Goal: Information Seeking & Learning: Learn about a topic

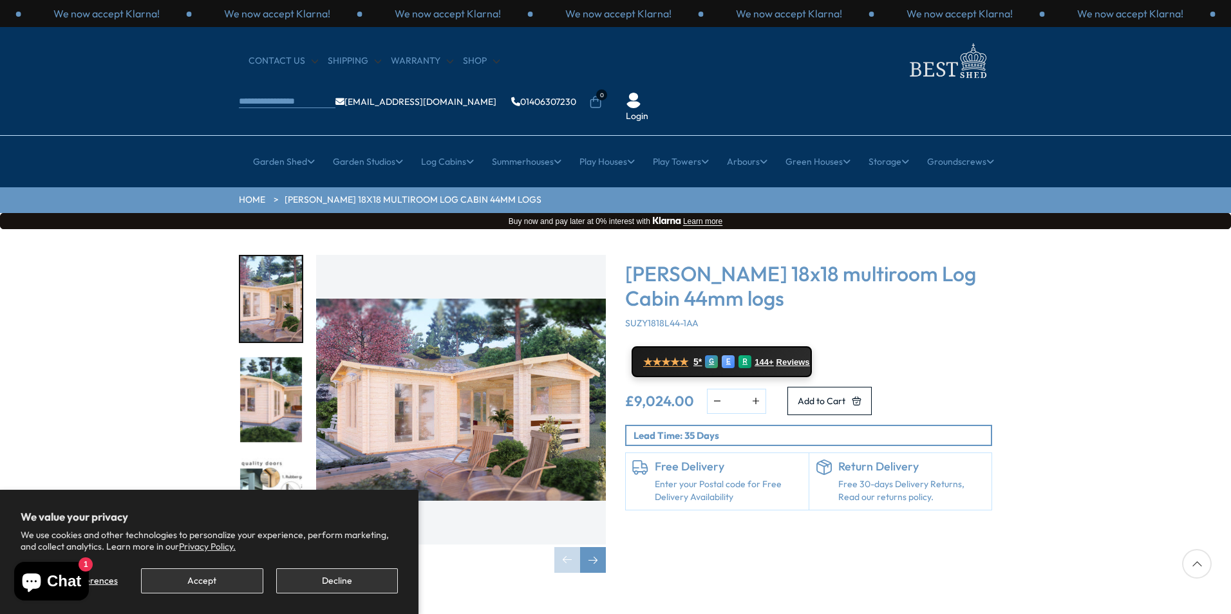
click at [524, 371] on img "1 / 7" at bounding box center [461, 400] width 290 height 290
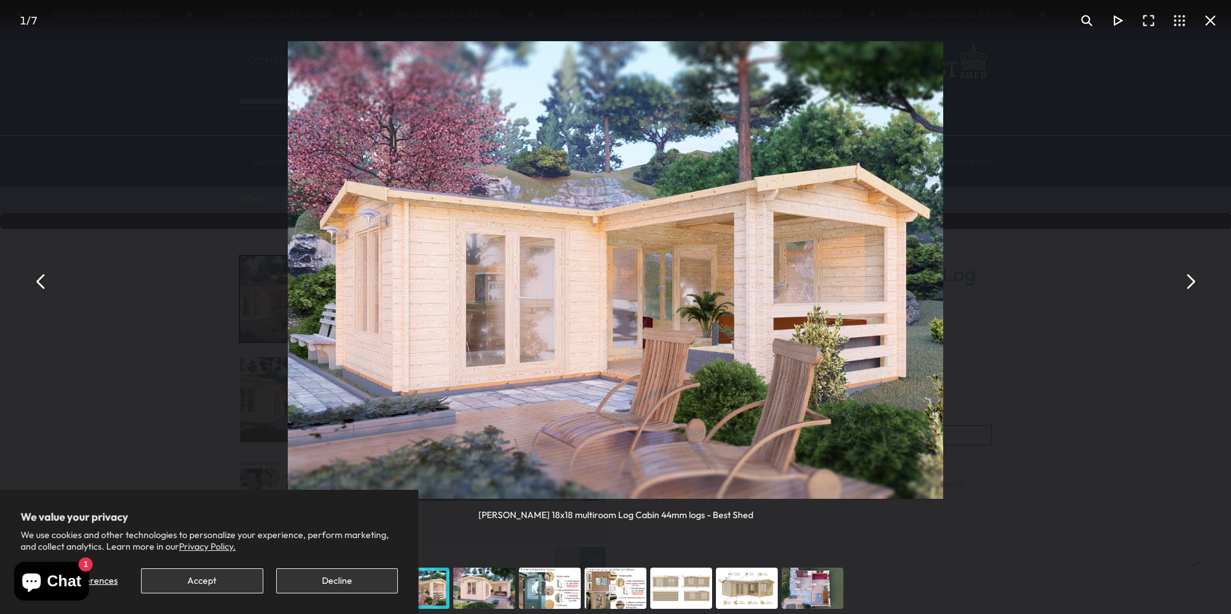
click at [1190, 283] on button "You can close this modal content with the ESC key" at bounding box center [1190, 281] width 31 height 31
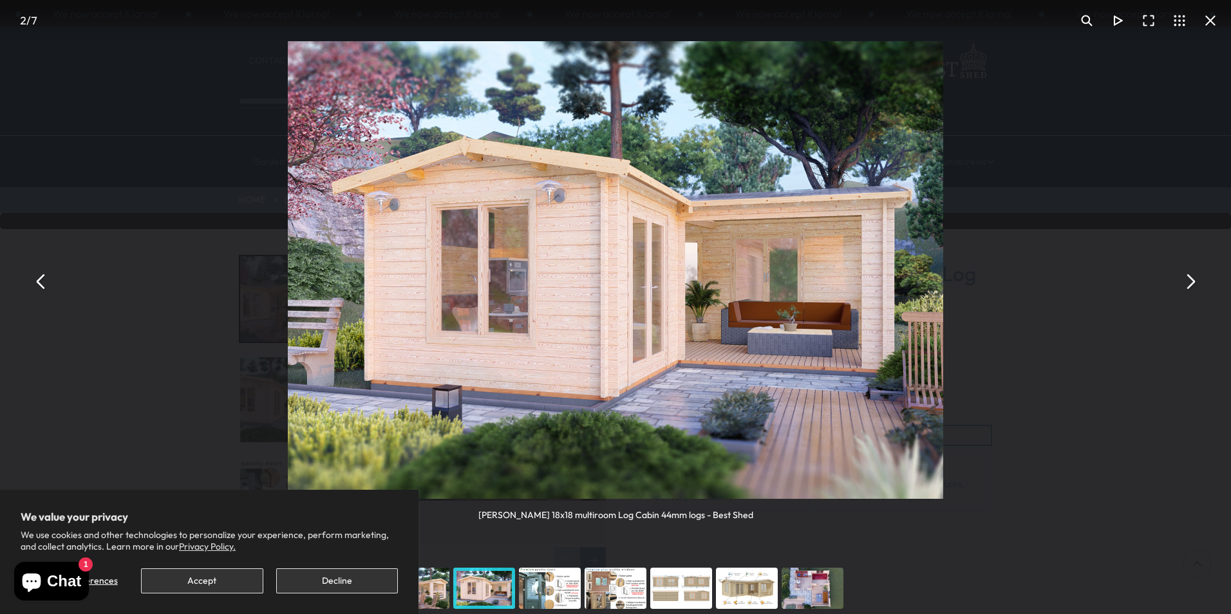
click at [1190, 283] on button "You can close this modal content with the ESC key" at bounding box center [1190, 281] width 31 height 31
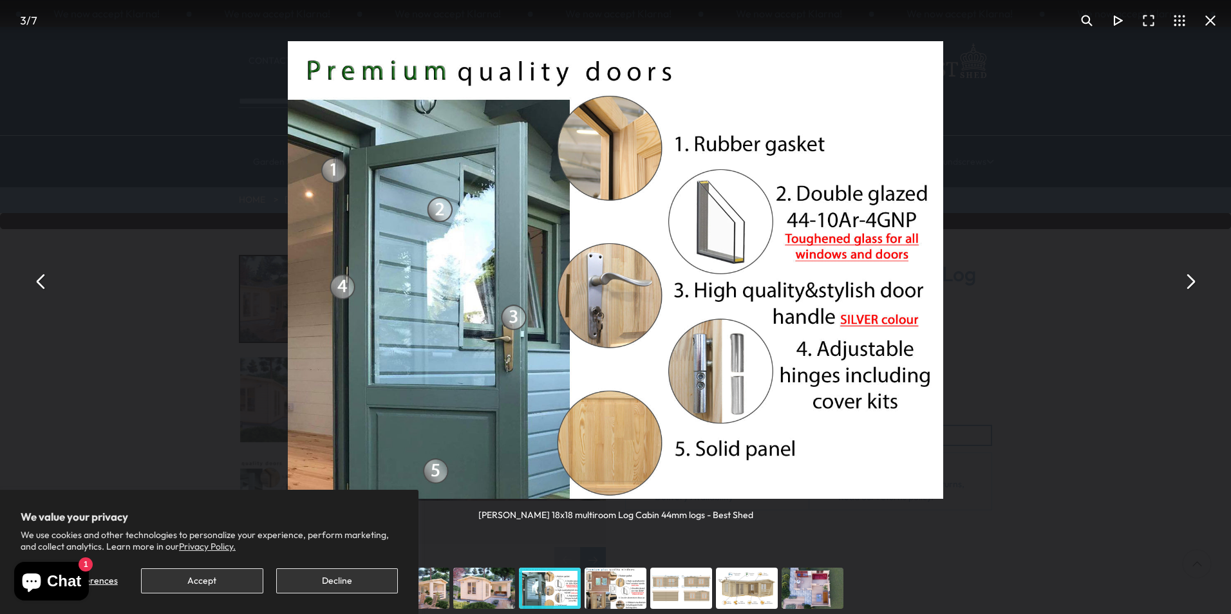
click at [1190, 283] on button "You can close this modal content with the ESC key" at bounding box center [1190, 281] width 31 height 31
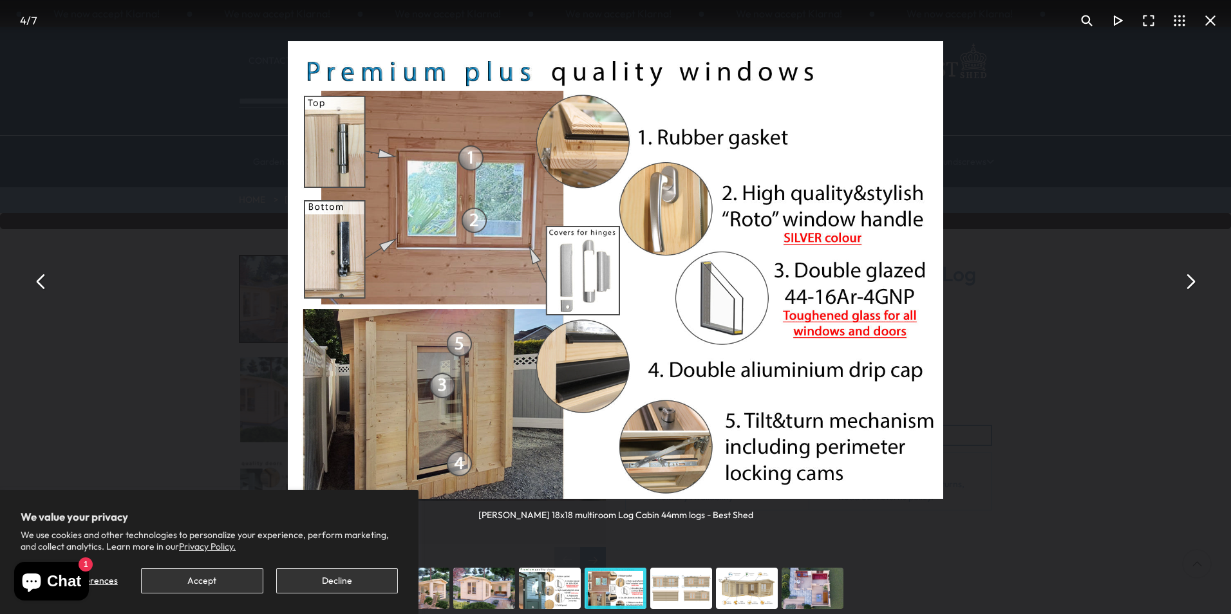
click at [1190, 283] on button "You can close this modal content with the ESC key" at bounding box center [1190, 281] width 31 height 31
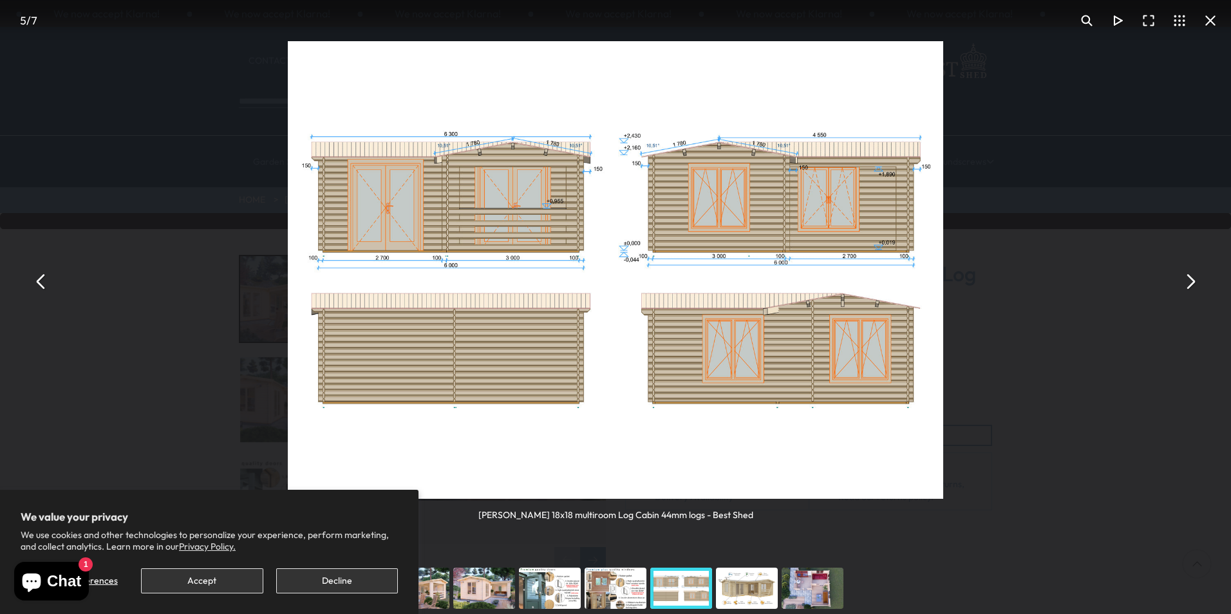
click at [1190, 283] on button "You can close this modal content with the ESC key" at bounding box center [1190, 281] width 31 height 31
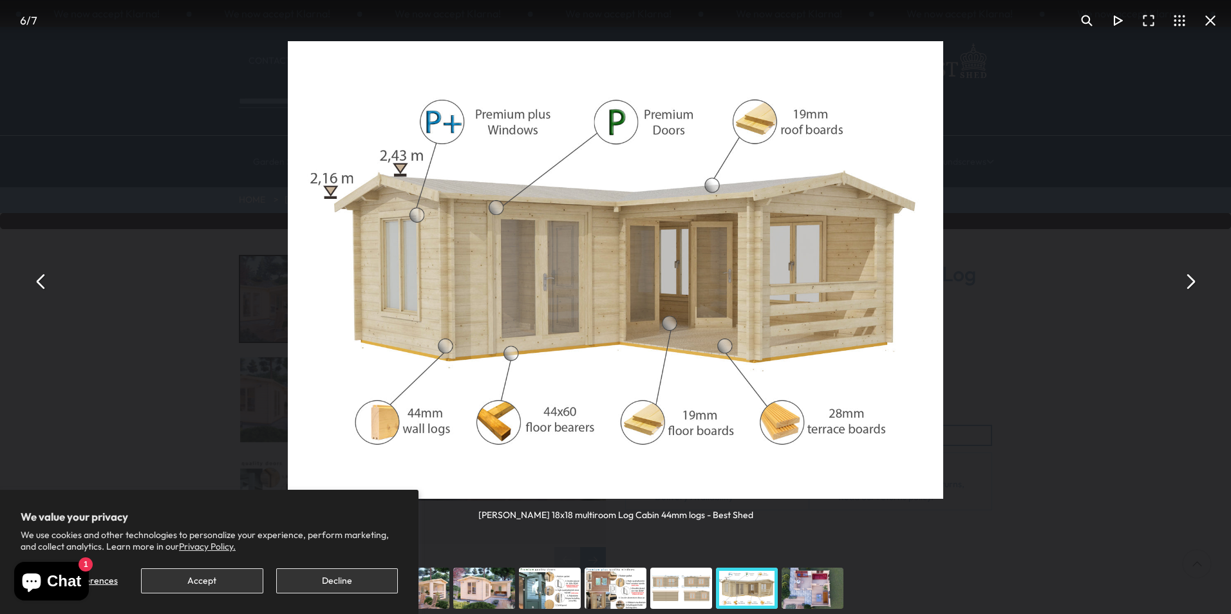
click at [1190, 283] on button "You can close this modal content with the ESC key" at bounding box center [1190, 281] width 31 height 31
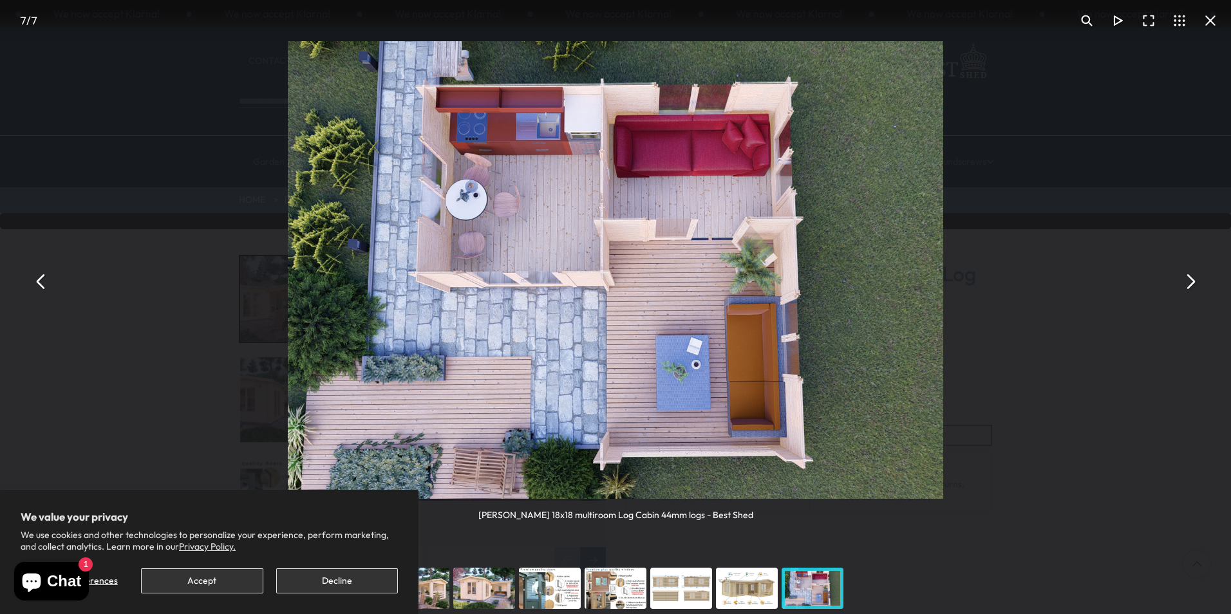
click at [1191, 290] on button "You can close this modal content with the ESC key" at bounding box center [1190, 281] width 31 height 31
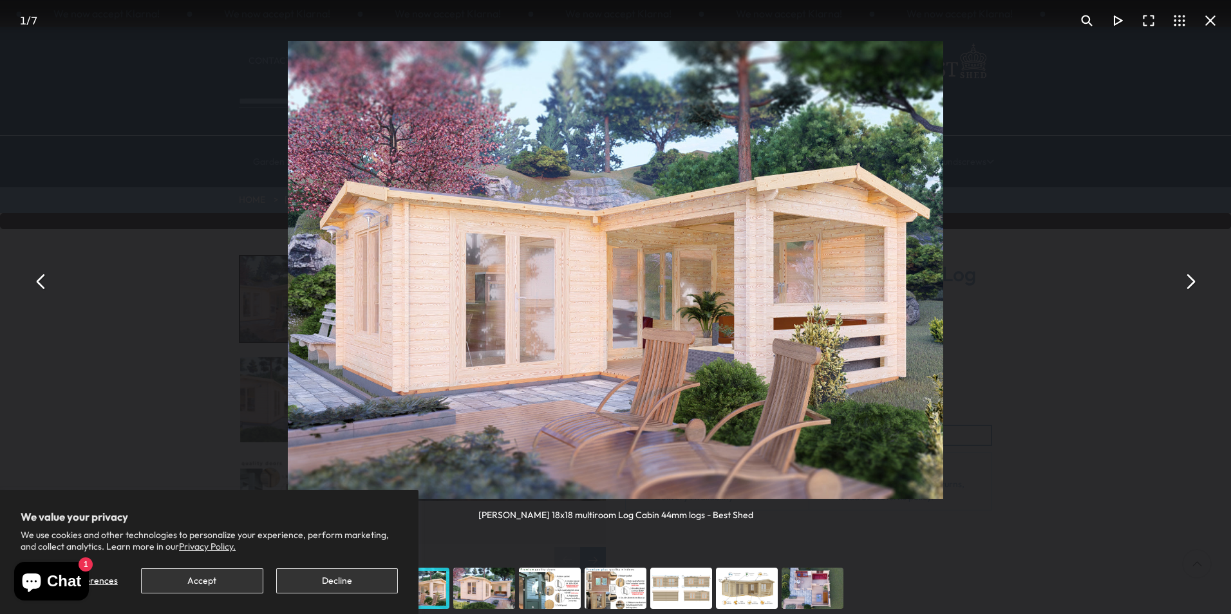
click at [1191, 290] on button "You can close this modal content with the ESC key" at bounding box center [1190, 281] width 31 height 31
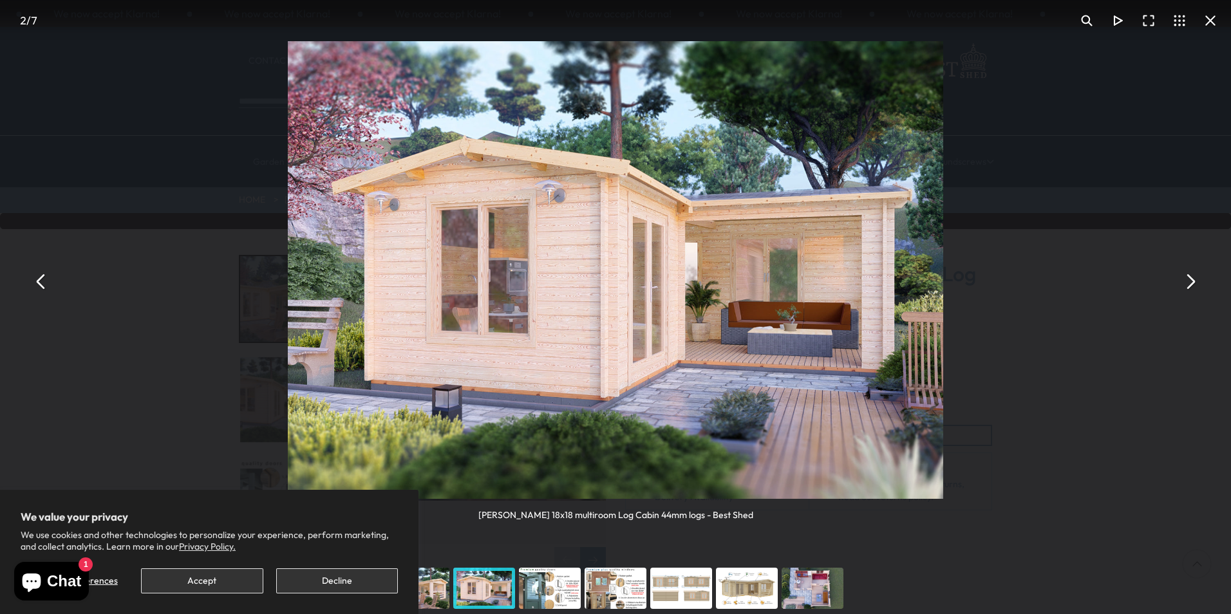
click at [1191, 290] on button "You can close this modal content with the ESC key" at bounding box center [1190, 281] width 31 height 31
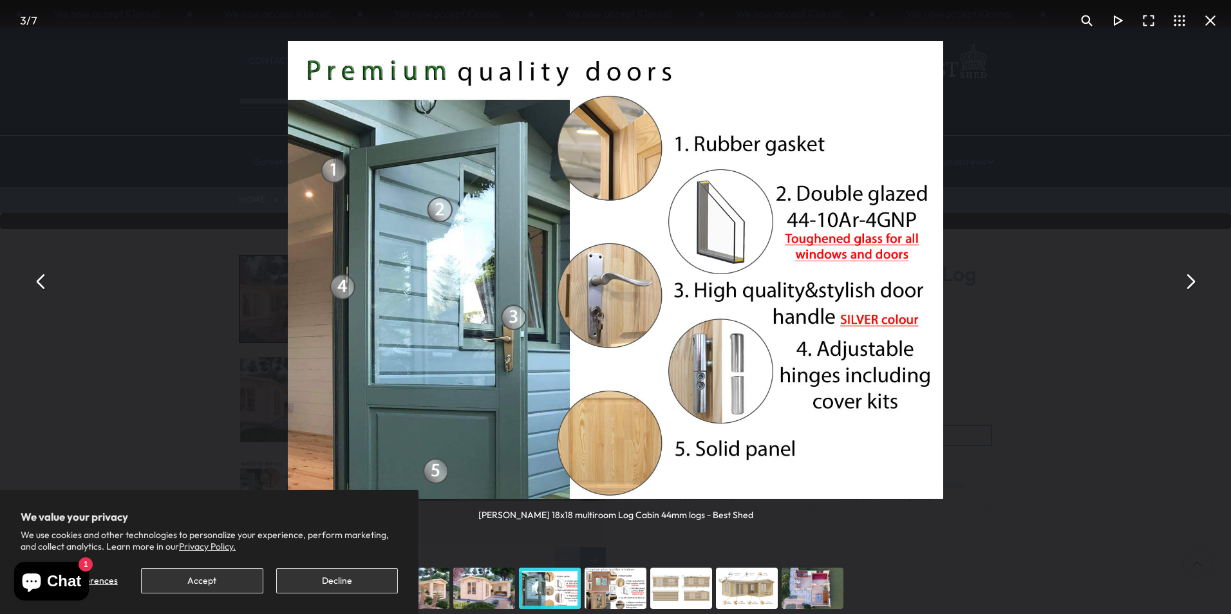
click at [1191, 290] on button "You can close this modal content with the ESC key" at bounding box center [1190, 281] width 31 height 31
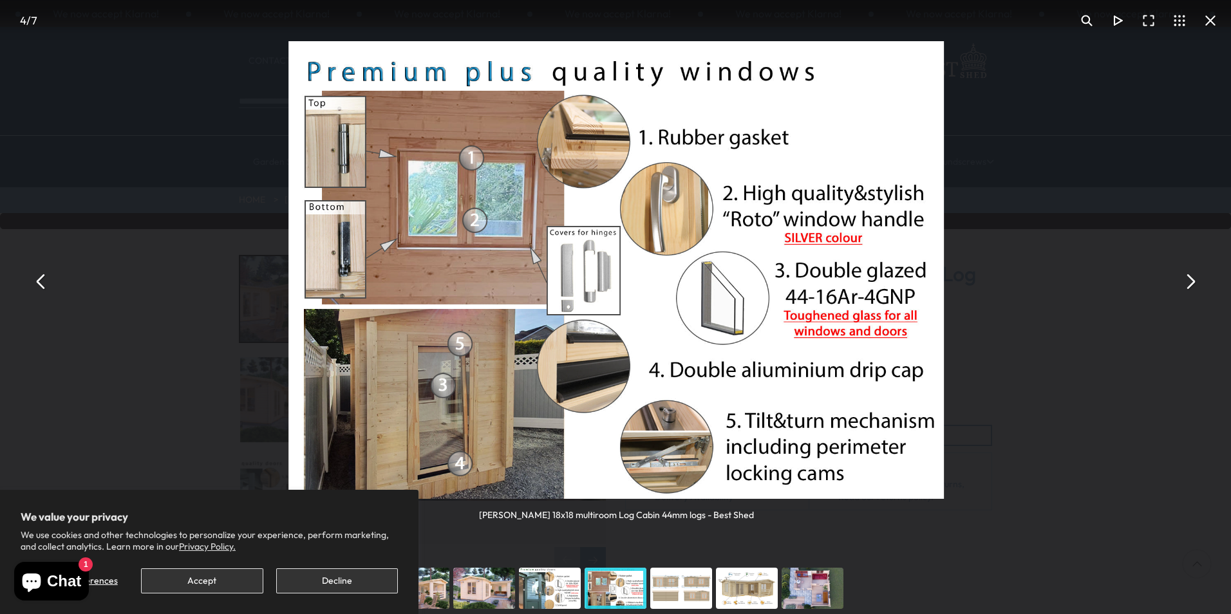
click at [1191, 290] on button "You can close this modal content with the ESC key" at bounding box center [1190, 281] width 31 height 31
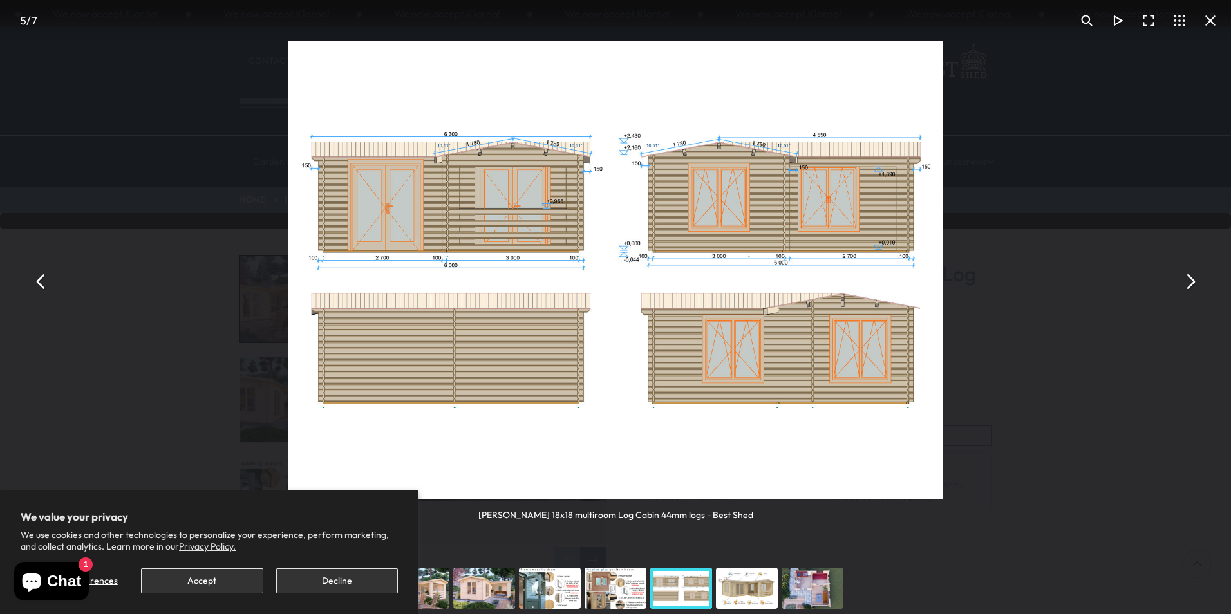
click at [1191, 290] on button "You can close this modal content with the ESC key" at bounding box center [1190, 281] width 31 height 31
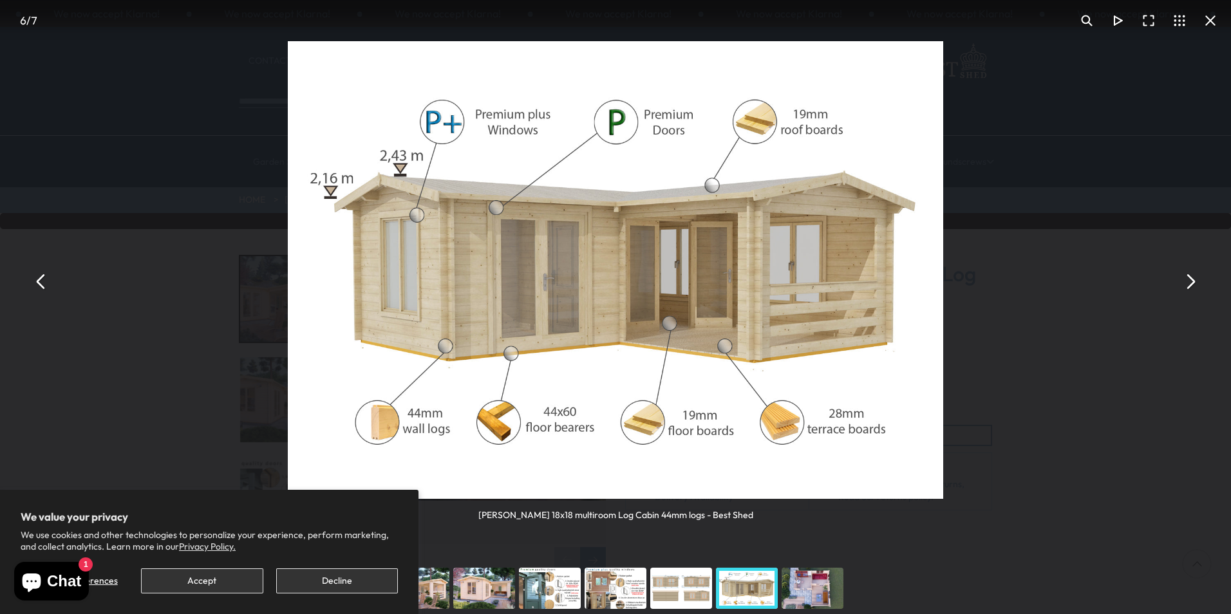
click at [1191, 290] on button "You can close this modal content with the ESC key" at bounding box center [1190, 281] width 31 height 31
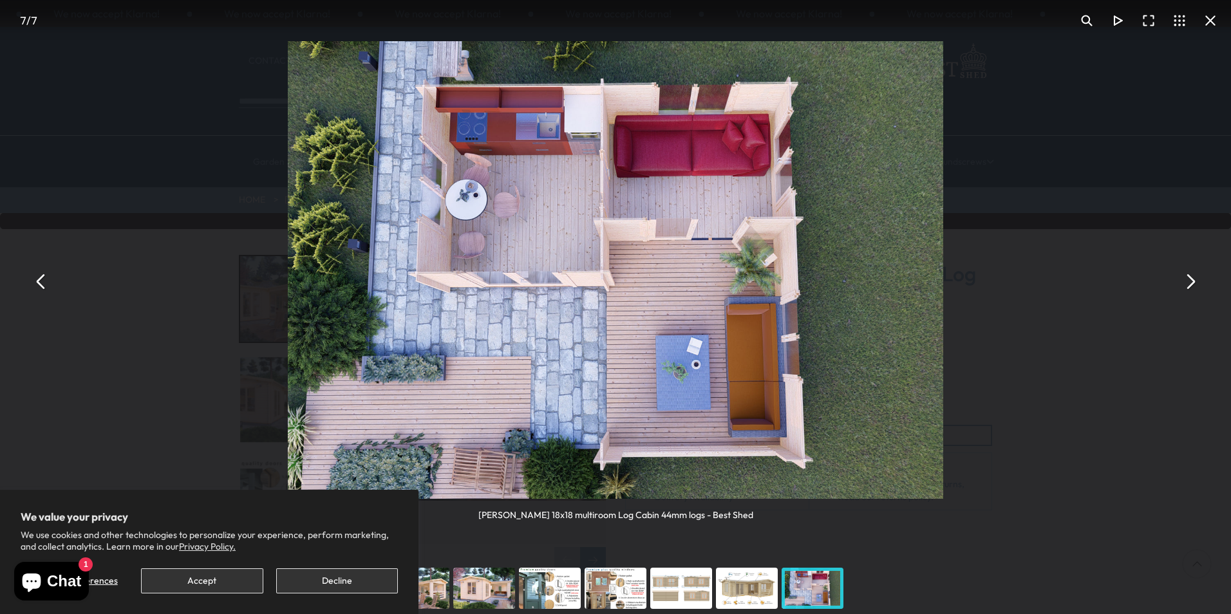
click at [733, 191] on img "You can close this modal content with the ESC key" at bounding box center [616, 270] width 656 height 458
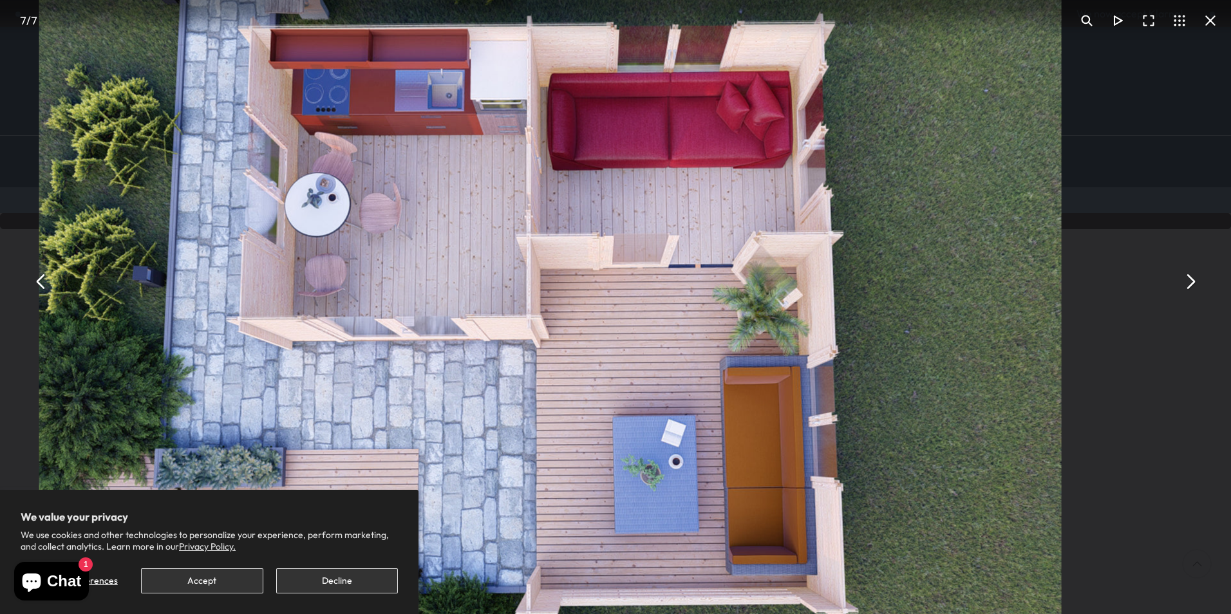
click at [1035, 230] on img "You can close this modal content with the ESC key" at bounding box center [550, 314] width 1023 height 714
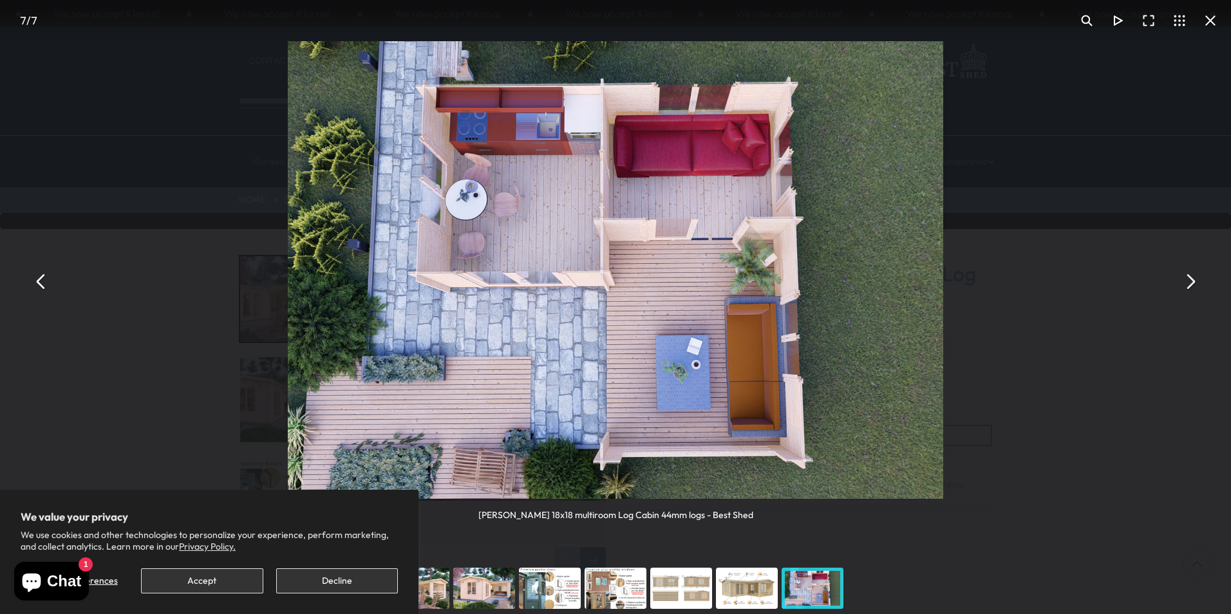
click at [1187, 285] on button "You can close this modal content with the ESC key" at bounding box center [1190, 281] width 31 height 31
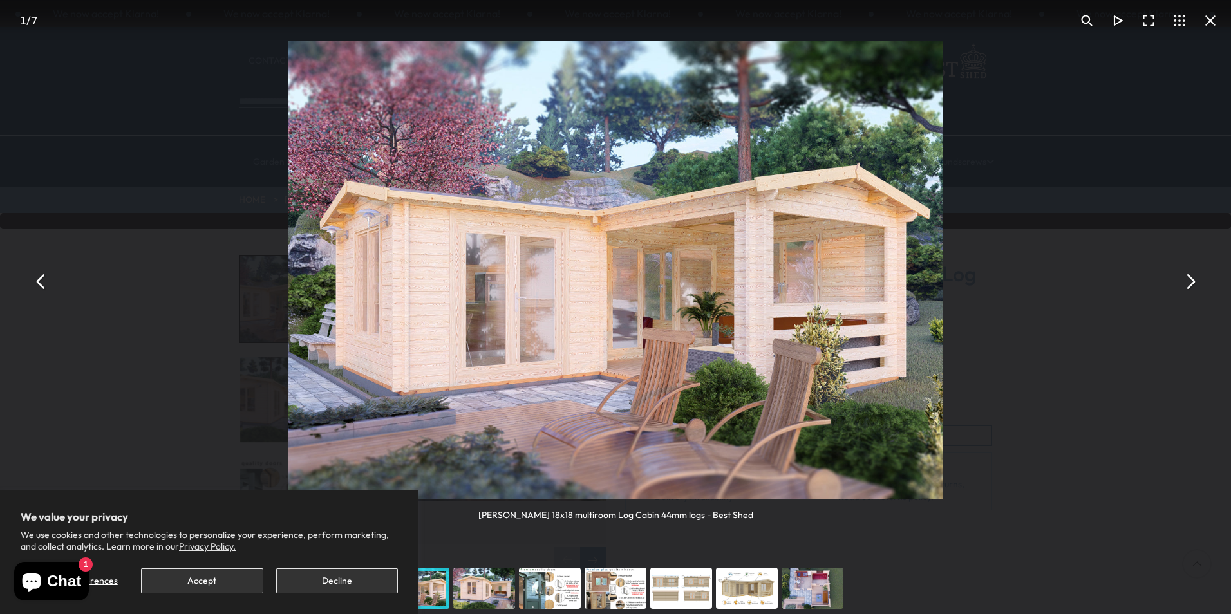
click at [1190, 283] on button "You can close this modal content with the ESC key" at bounding box center [1190, 281] width 31 height 31
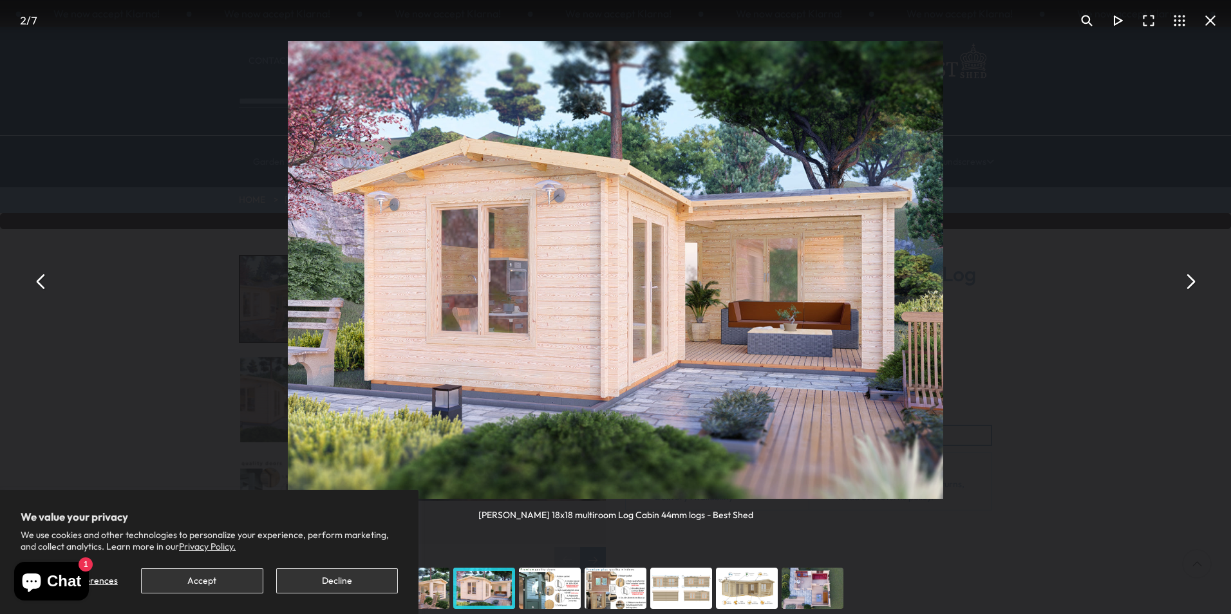
click at [1188, 282] on button "You can close this modal content with the ESC key" at bounding box center [1190, 281] width 31 height 31
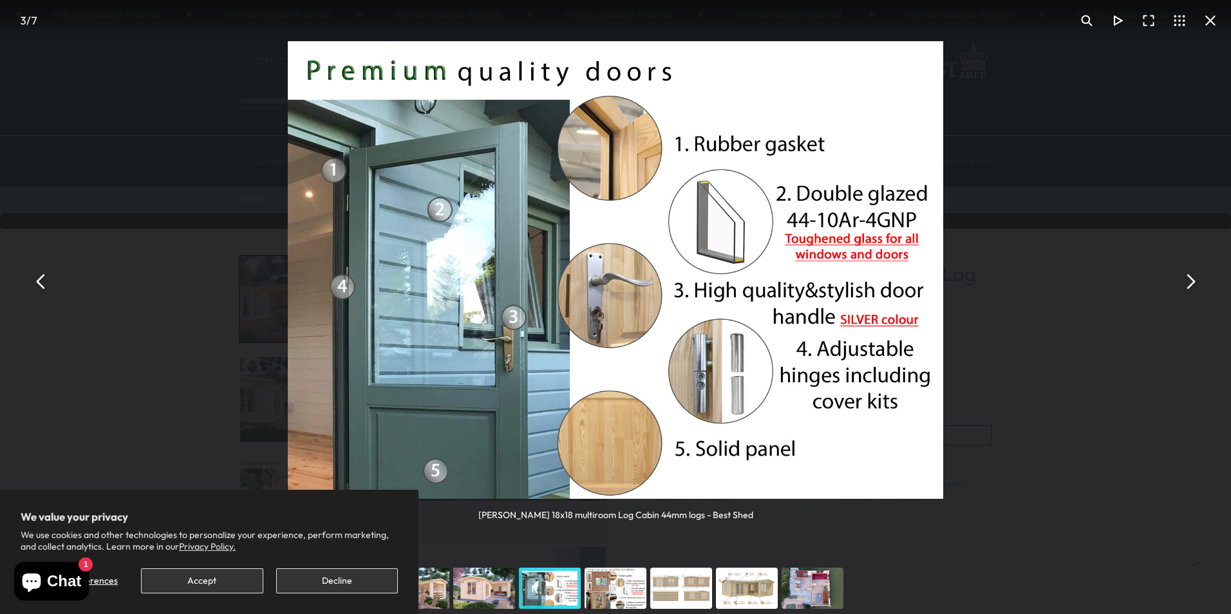
click at [41, 292] on button "You can close this modal content with the ESC key" at bounding box center [41, 281] width 31 height 31
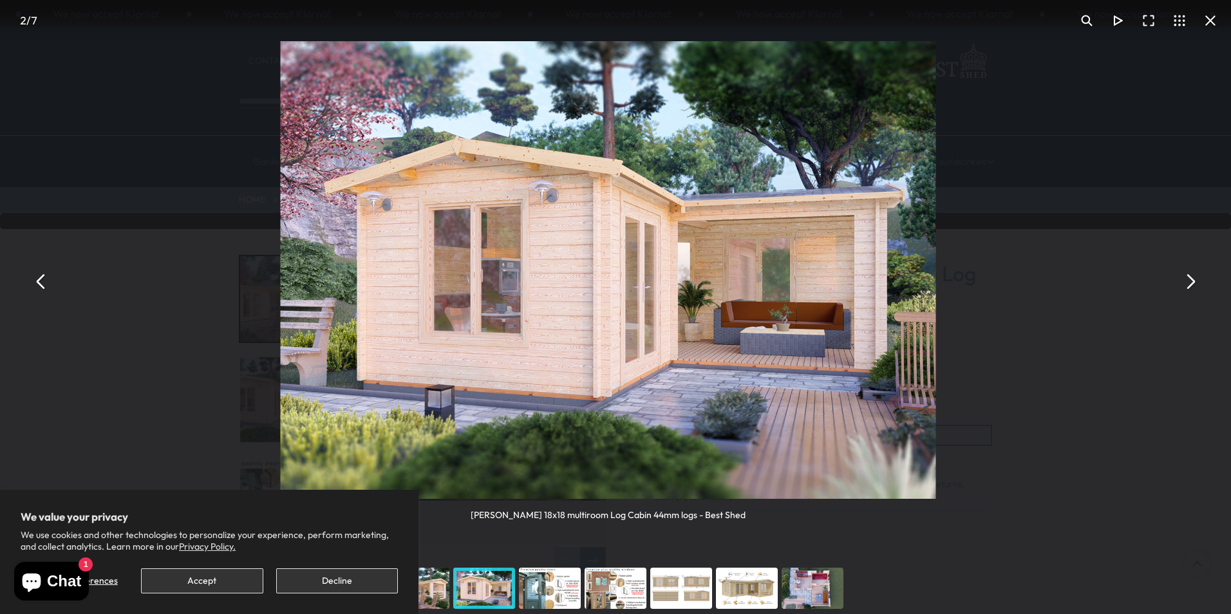
click at [41, 292] on button "You can close this modal content with the ESC key" at bounding box center [41, 281] width 31 height 31
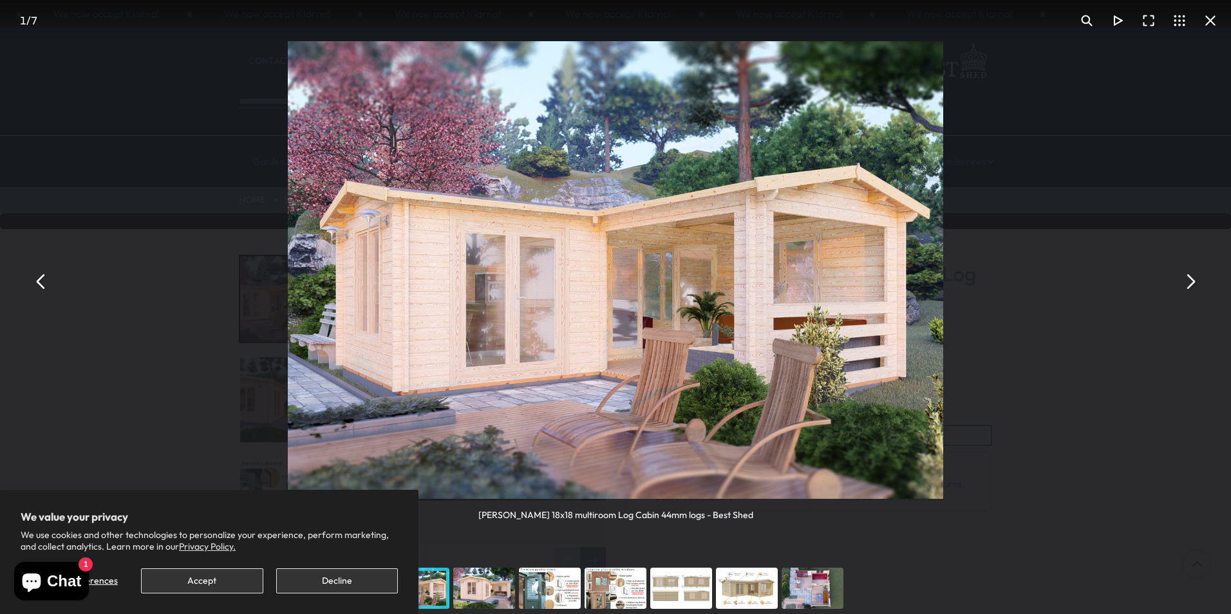
click at [41, 292] on button "You can close this modal content with the ESC key" at bounding box center [41, 281] width 31 height 31
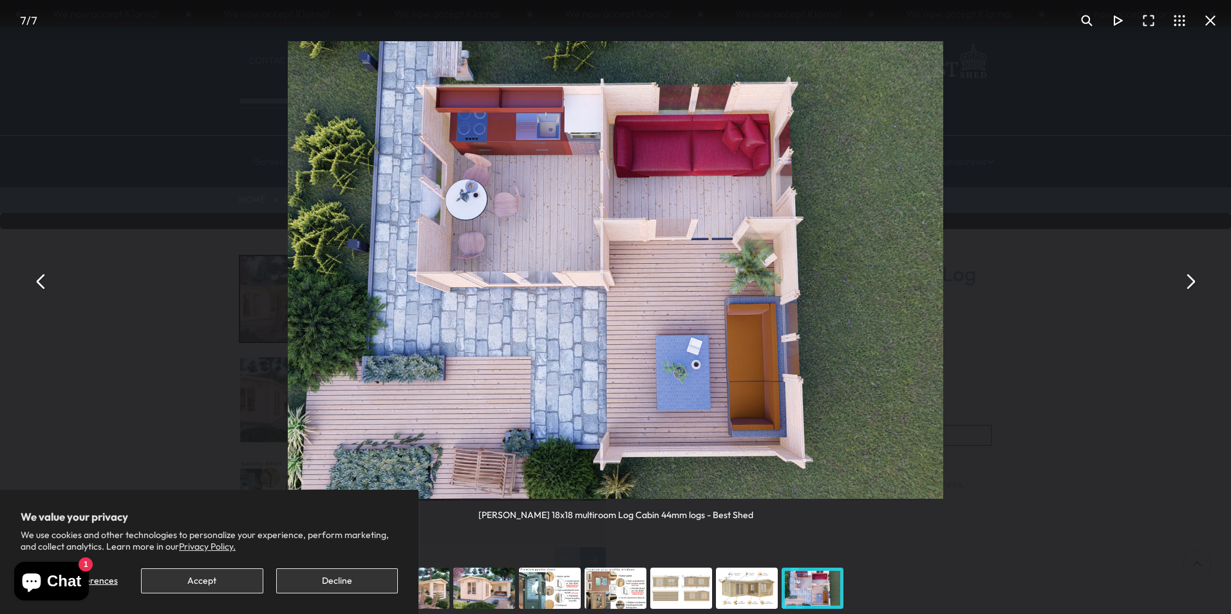
click at [41, 292] on button "You can close this modal content with the ESC key" at bounding box center [41, 281] width 31 height 31
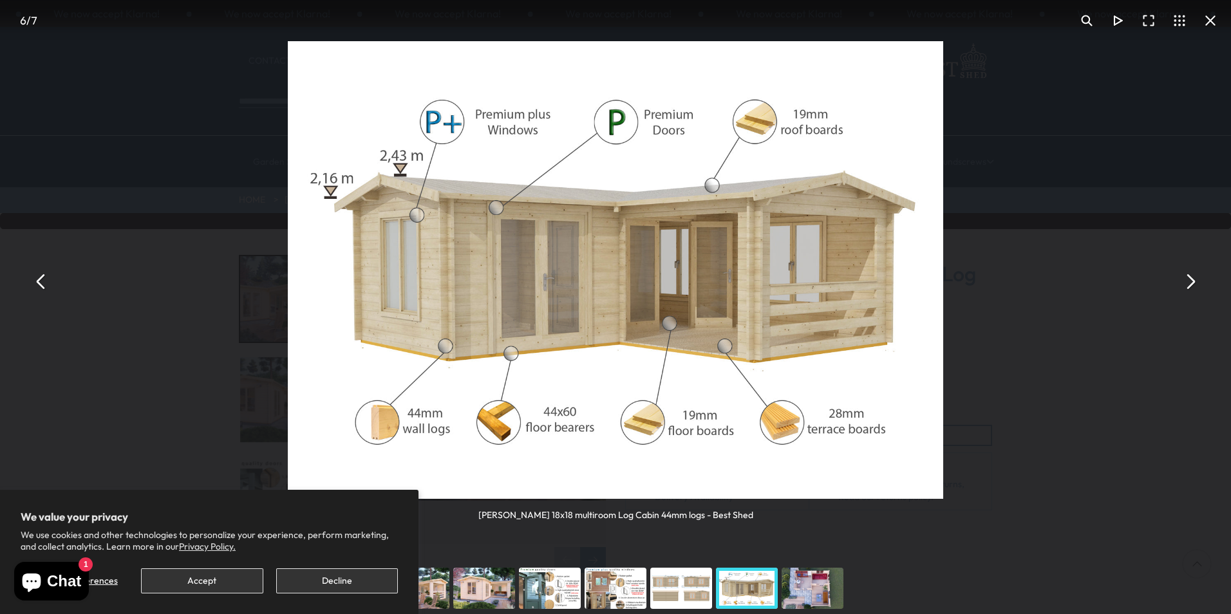
click at [37, 283] on button "You can close this modal content with the ESC key" at bounding box center [41, 281] width 31 height 31
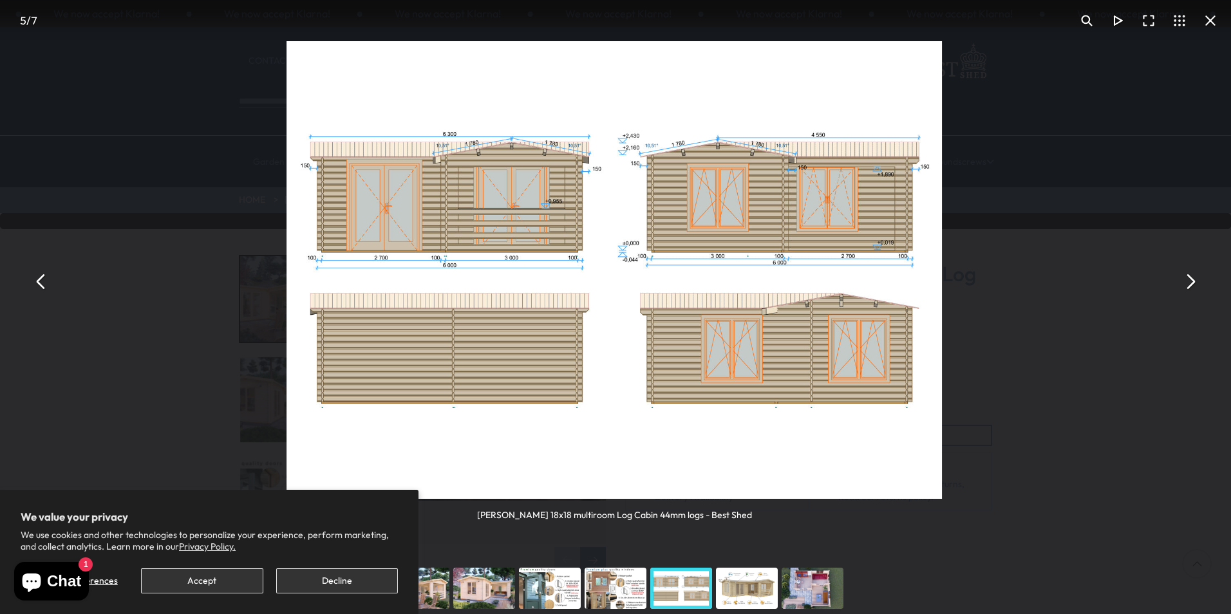
click at [37, 283] on button "You can close this modal content with the ESC key" at bounding box center [41, 281] width 31 height 31
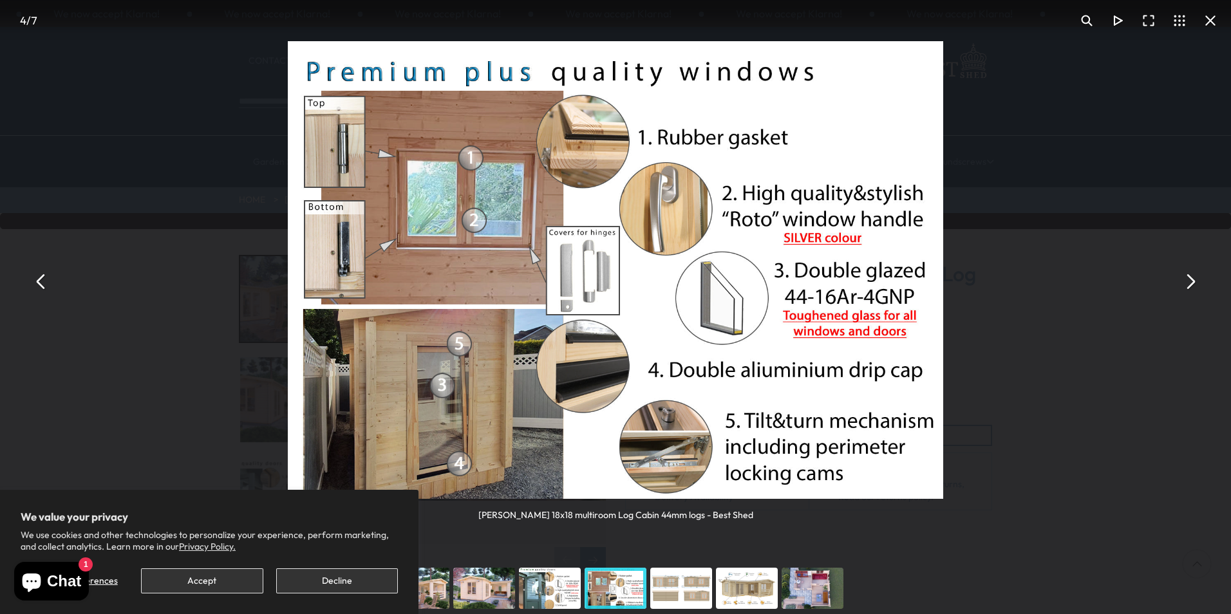
click at [37, 283] on button "You can close this modal content with the ESC key" at bounding box center [41, 281] width 31 height 31
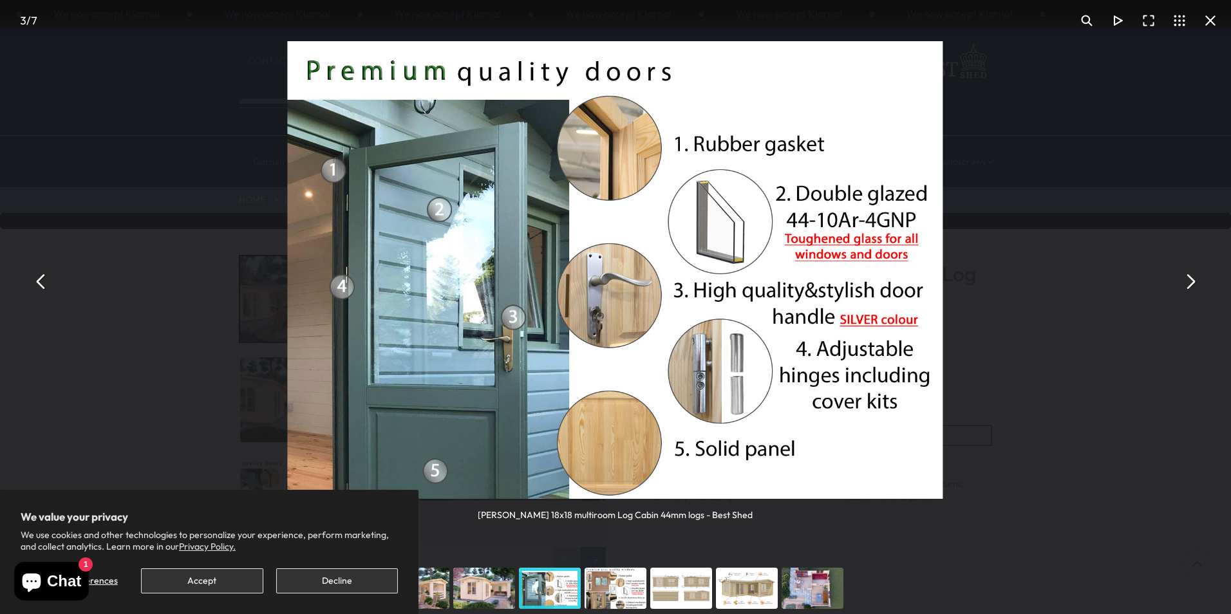
click at [37, 283] on button "You can close this modal content with the ESC key" at bounding box center [41, 281] width 31 height 31
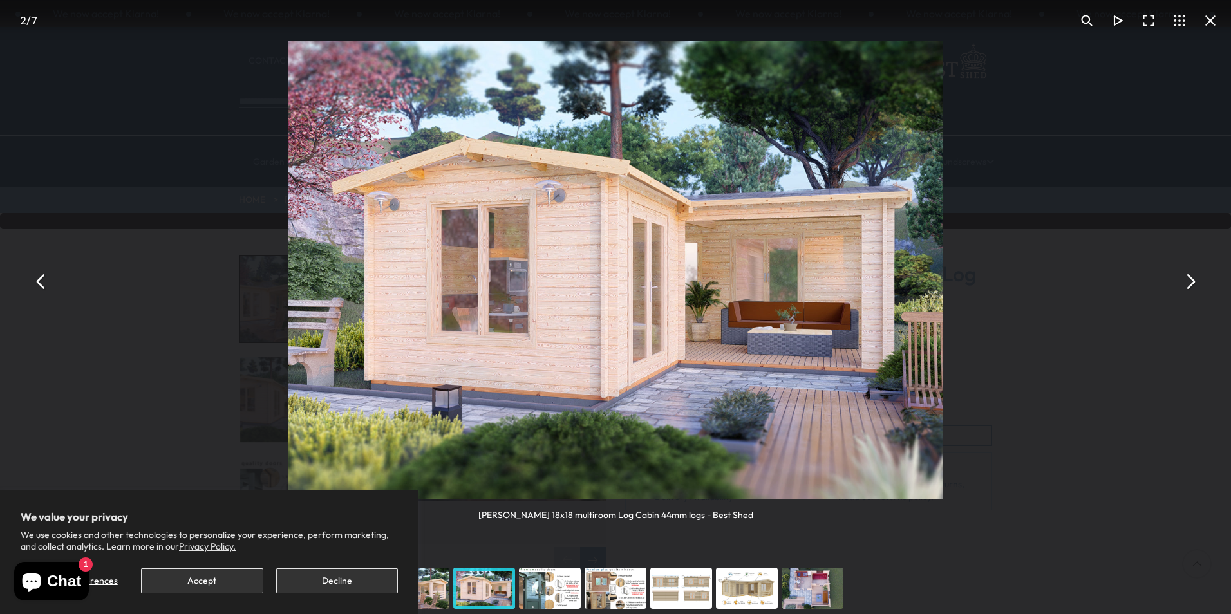
click at [37, 283] on button "You can close this modal content with the ESC key" at bounding box center [41, 281] width 31 height 31
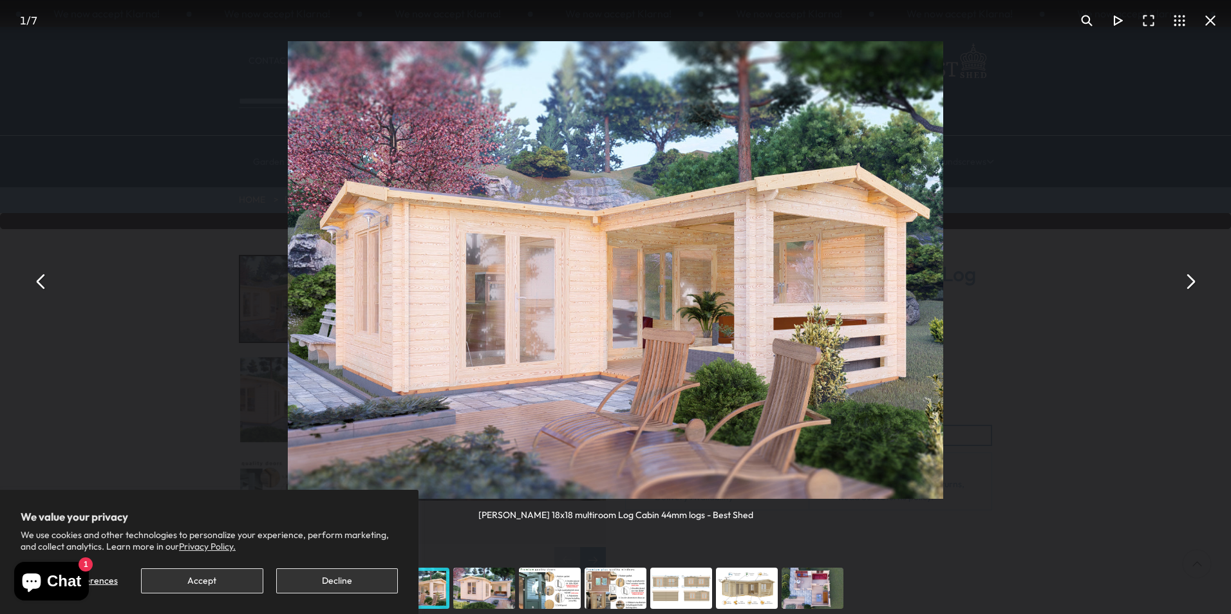
click at [43, 289] on button "You can close this modal content with the ESC key" at bounding box center [41, 281] width 31 height 31
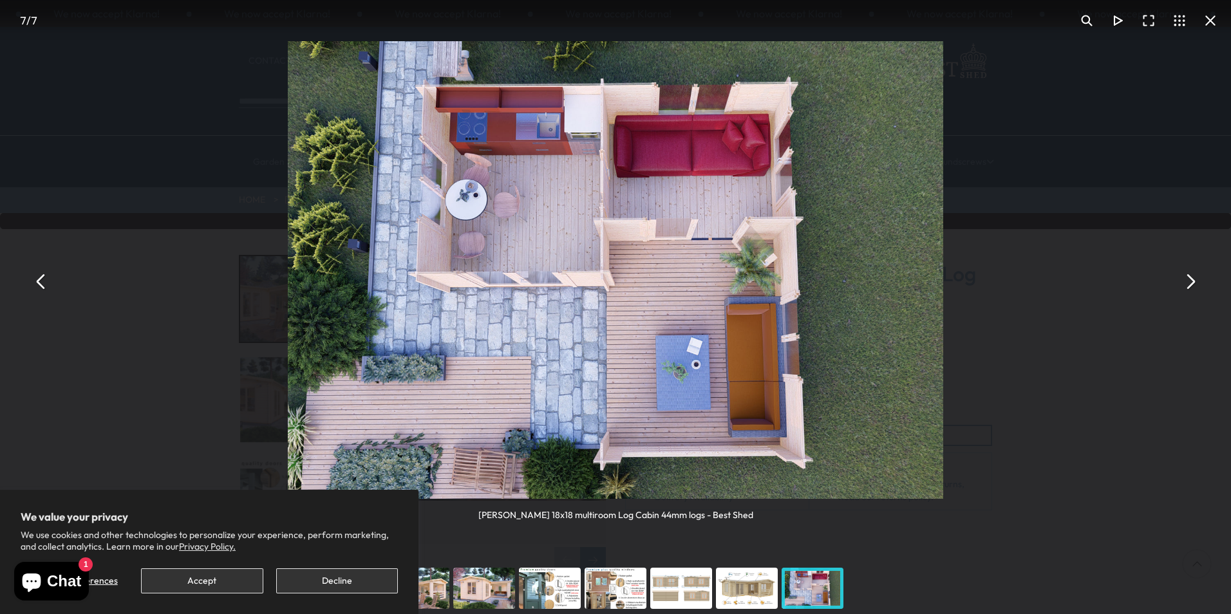
click at [41, 276] on button "You can close this modal content with the ESC key" at bounding box center [41, 281] width 31 height 31
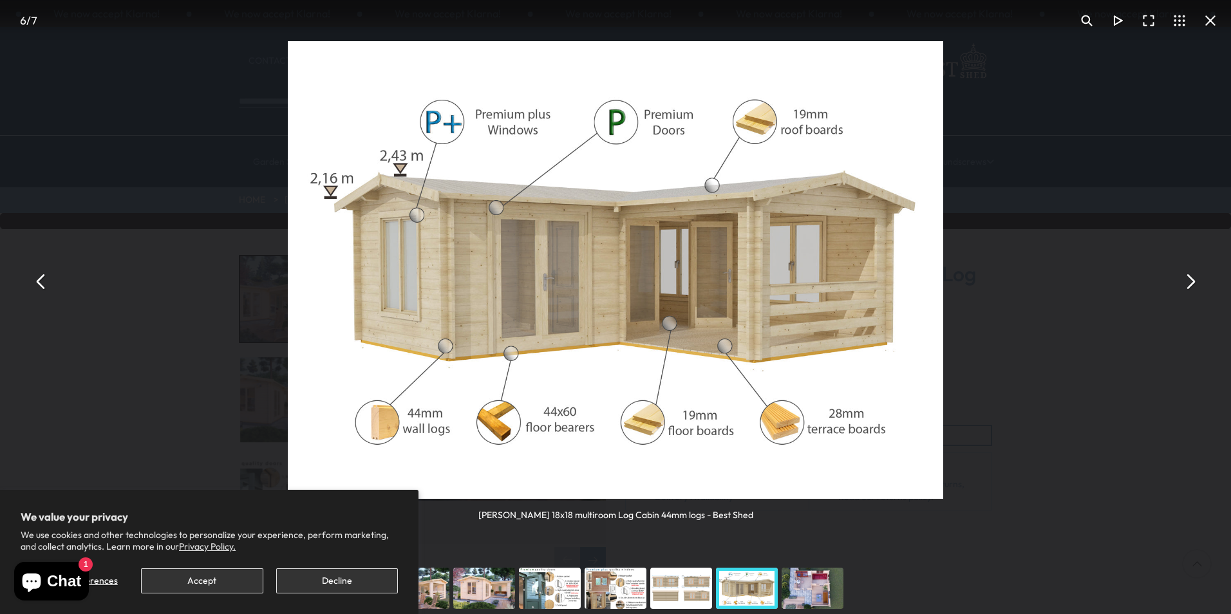
click at [41, 276] on button "You can close this modal content with the ESC key" at bounding box center [41, 281] width 31 height 31
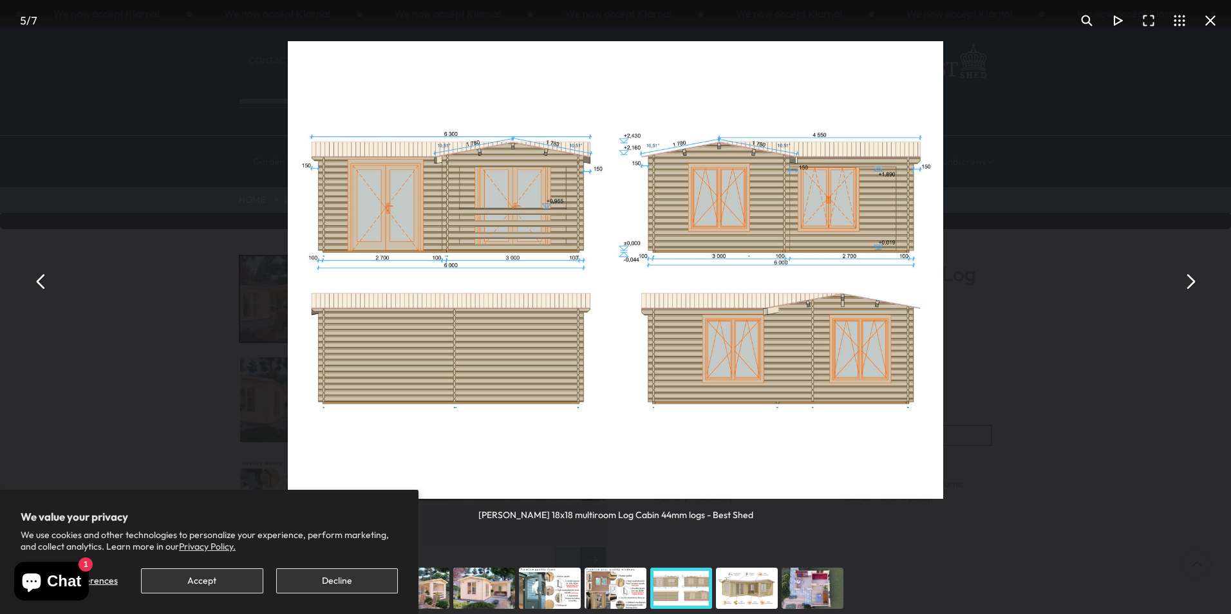
click at [41, 276] on button "You can close this modal content with the ESC key" at bounding box center [41, 281] width 31 height 31
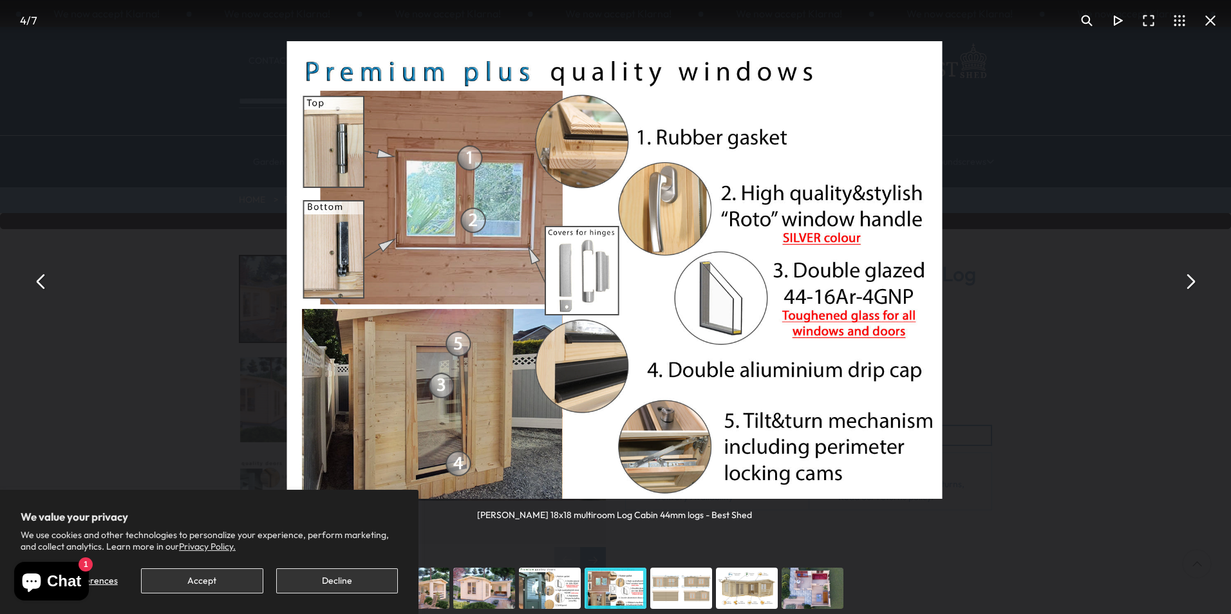
click at [41, 276] on button "You can close this modal content with the ESC key" at bounding box center [41, 281] width 31 height 31
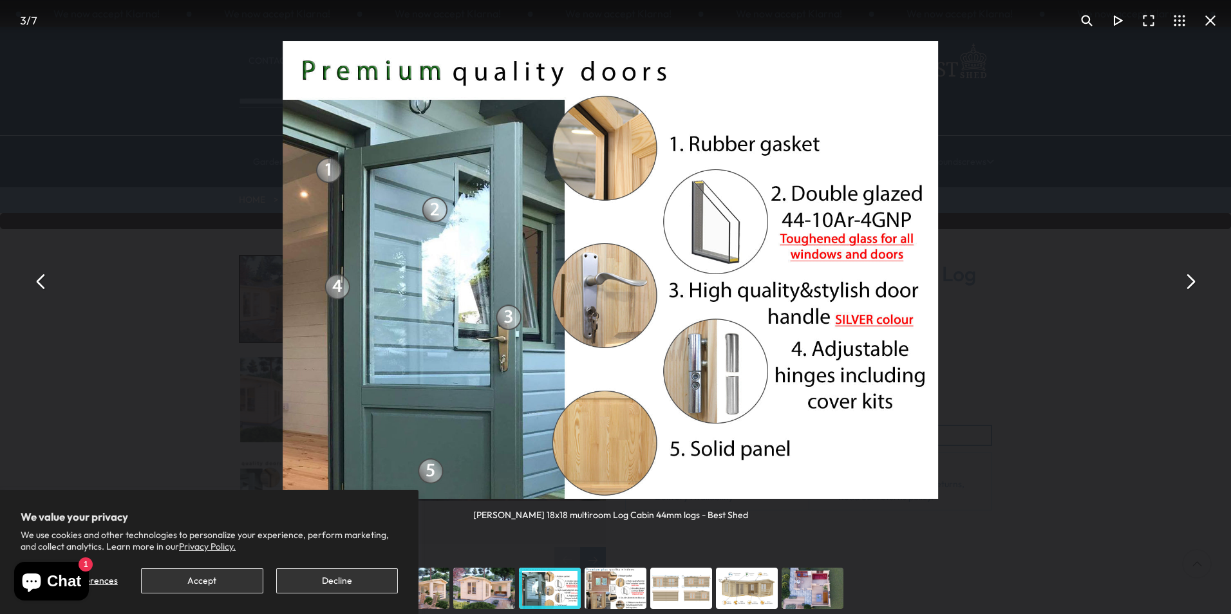
click at [41, 276] on button "You can close this modal content with the ESC key" at bounding box center [41, 281] width 31 height 31
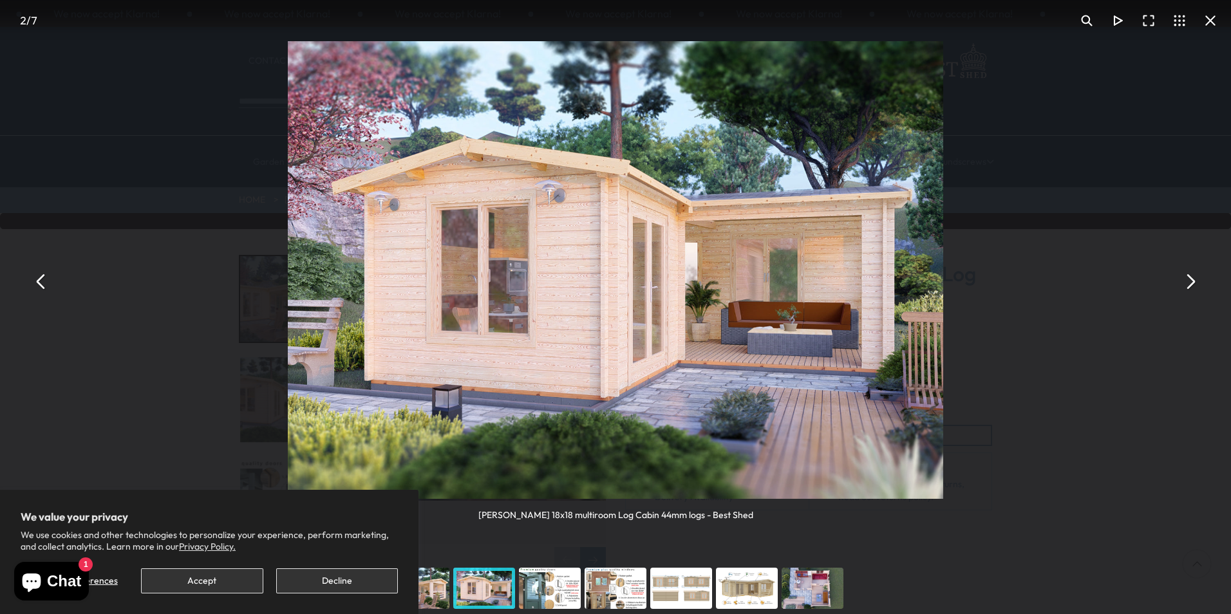
click at [43, 284] on button "You can close this modal content with the ESC key" at bounding box center [41, 281] width 31 height 31
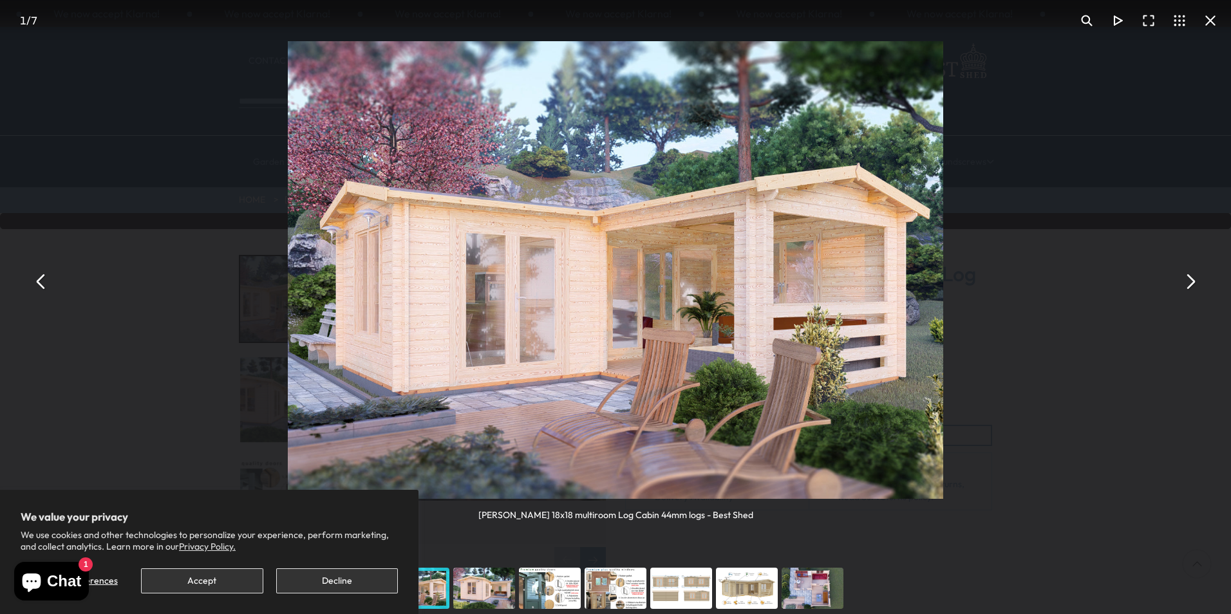
click at [43, 285] on button "You can close this modal content with the ESC key" at bounding box center [41, 281] width 31 height 31
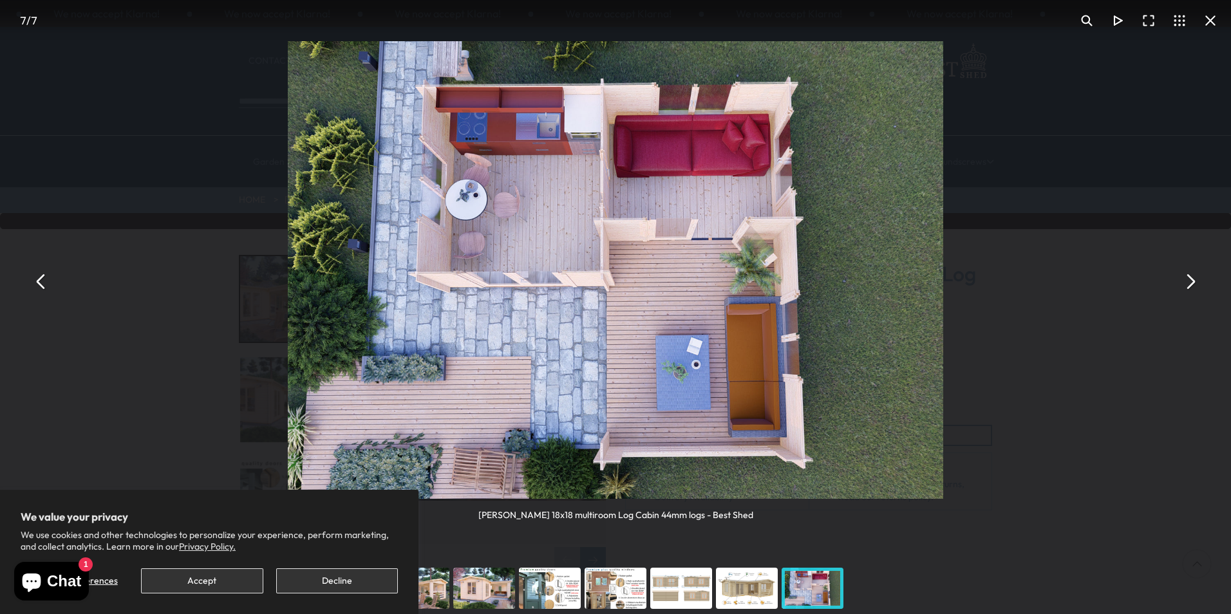
click at [43, 285] on button "You can close this modal content with the ESC key" at bounding box center [41, 281] width 31 height 31
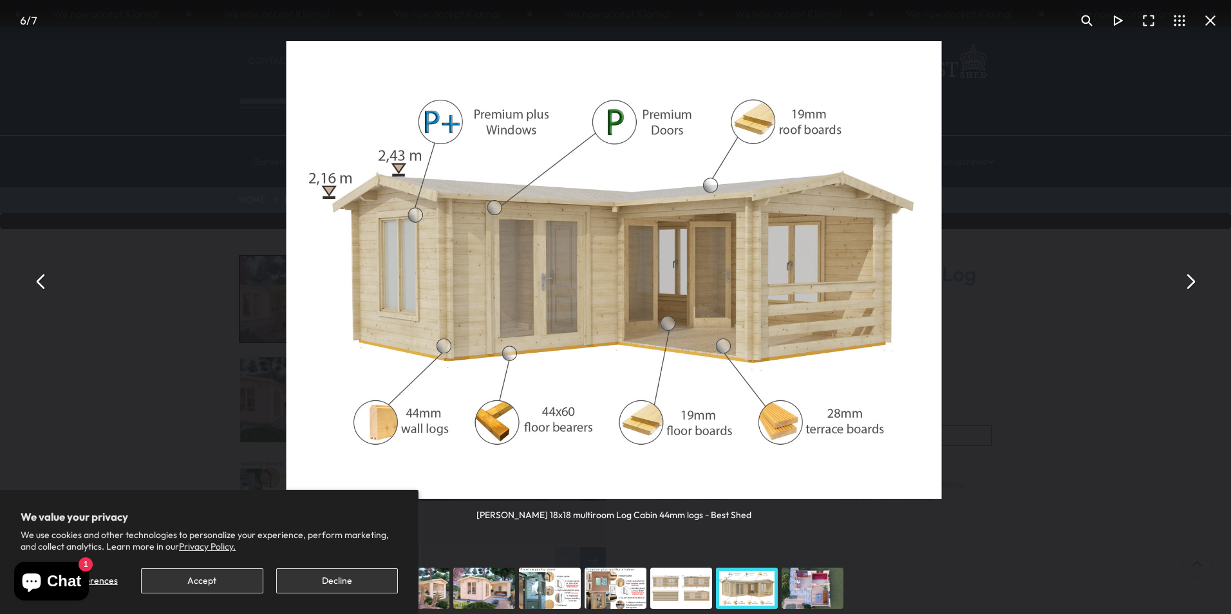
click at [43, 285] on button "You can close this modal content with the ESC key" at bounding box center [41, 281] width 31 height 31
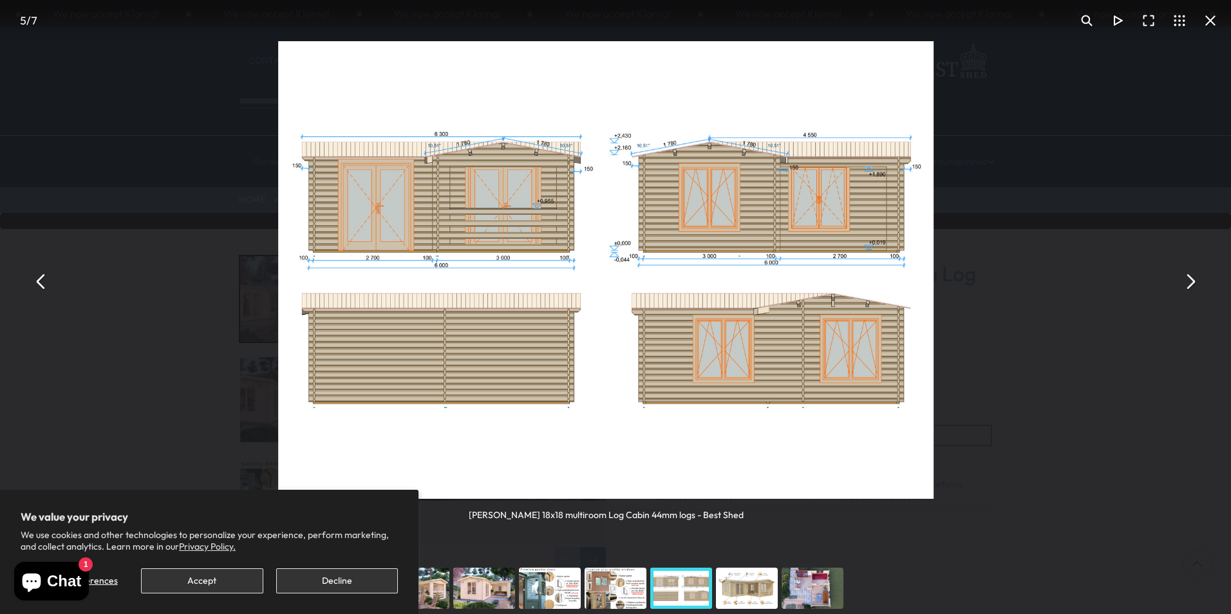
click at [43, 285] on button "You can close this modal content with the ESC key" at bounding box center [41, 281] width 31 height 31
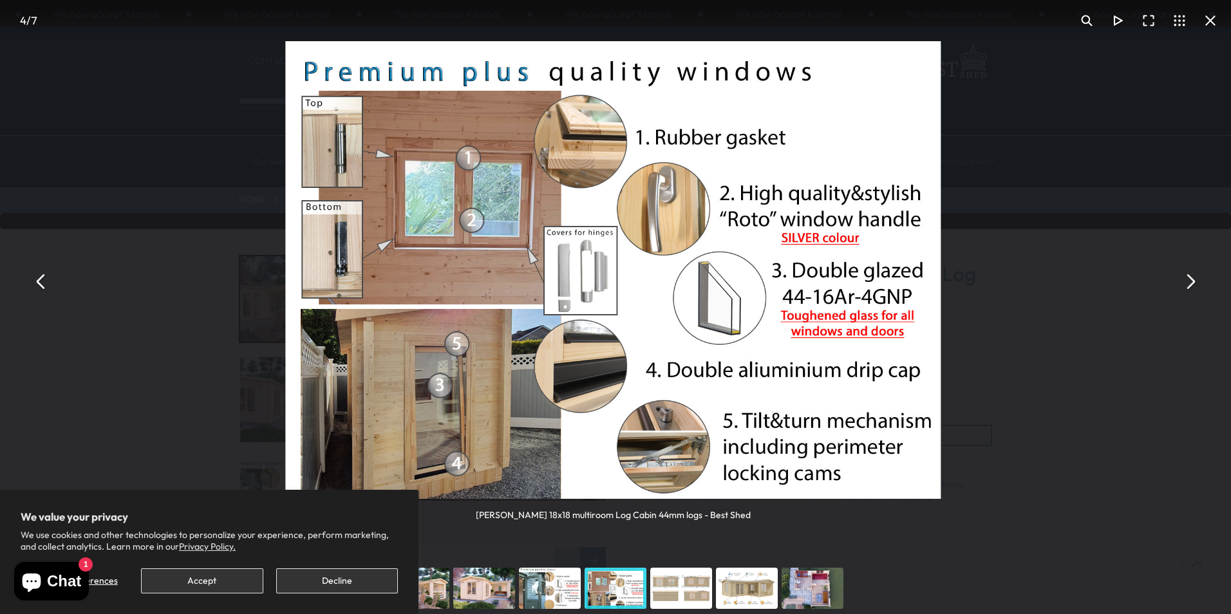
click at [43, 285] on button "You can close this modal content with the ESC key" at bounding box center [41, 281] width 31 height 31
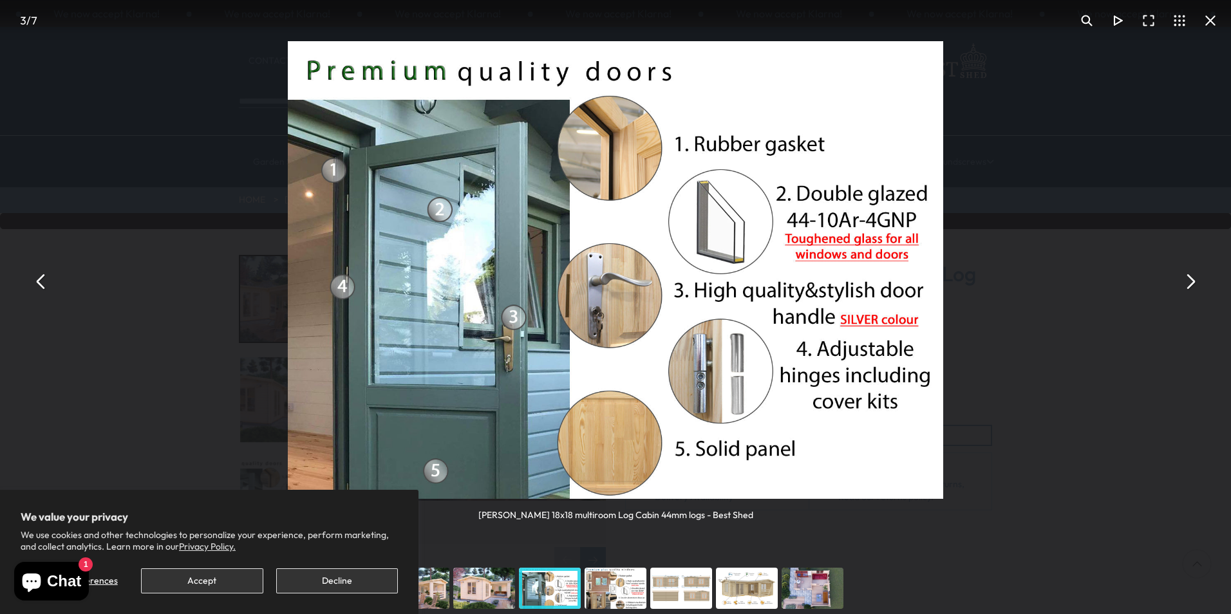
click at [1188, 285] on button "You can close this modal content with the ESC key" at bounding box center [1190, 281] width 31 height 31
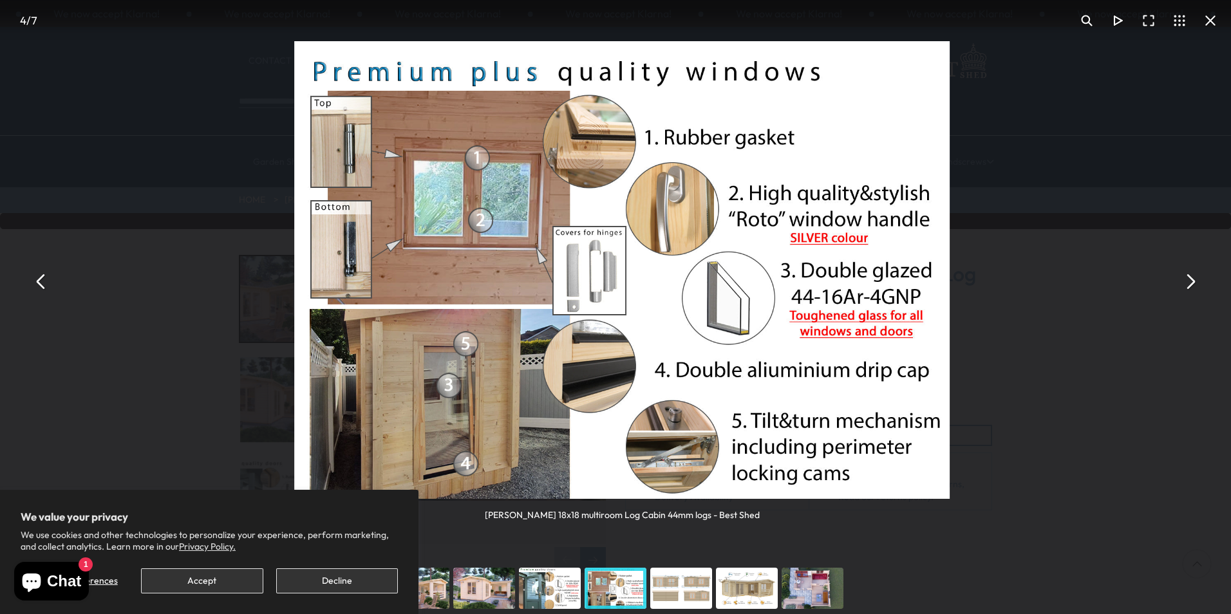
click at [1188, 285] on button "You can close this modal content with the ESC key" at bounding box center [1190, 281] width 31 height 31
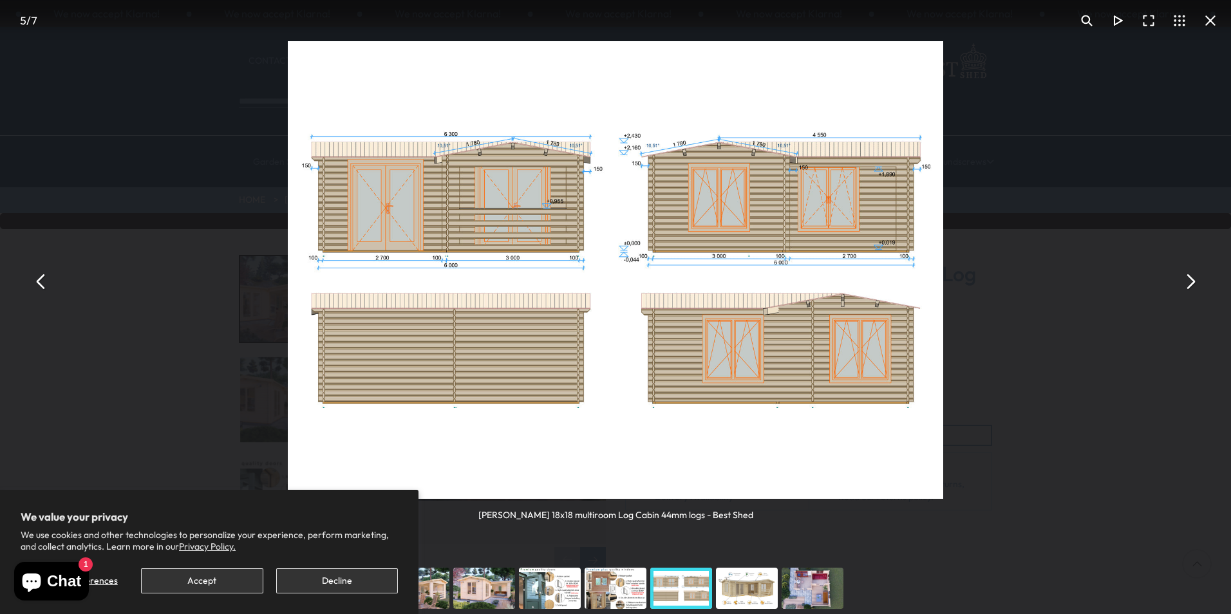
click at [1188, 285] on button "You can close this modal content with the ESC key" at bounding box center [1190, 281] width 31 height 31
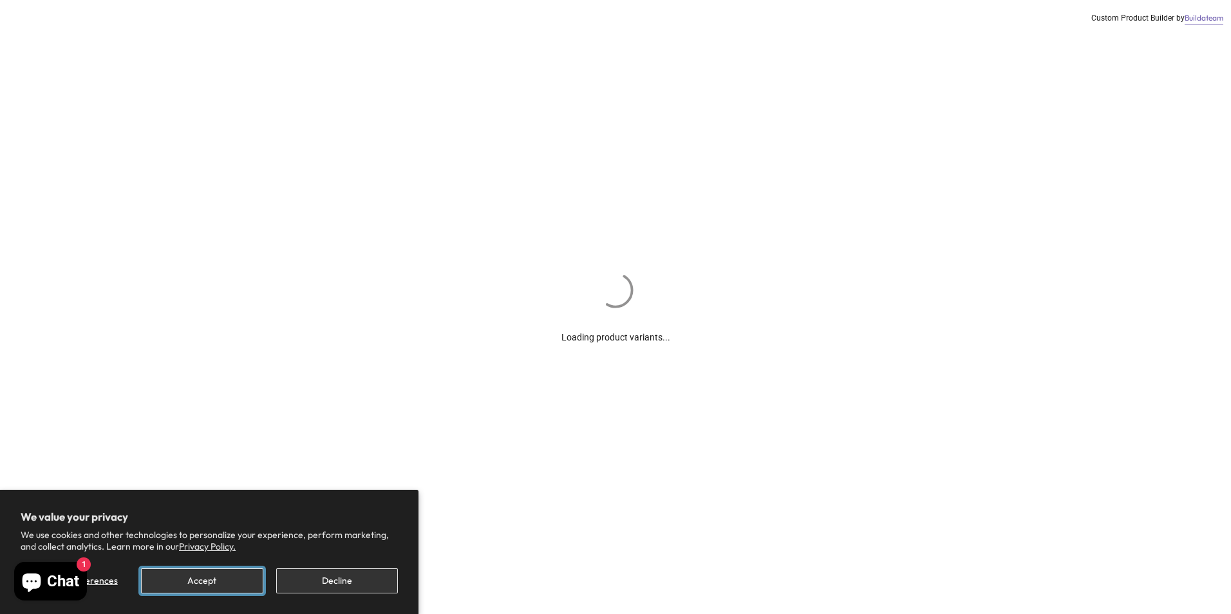
click at [204, 584] on button "Accept" at bounding box center [202, 581] width 122 height 25
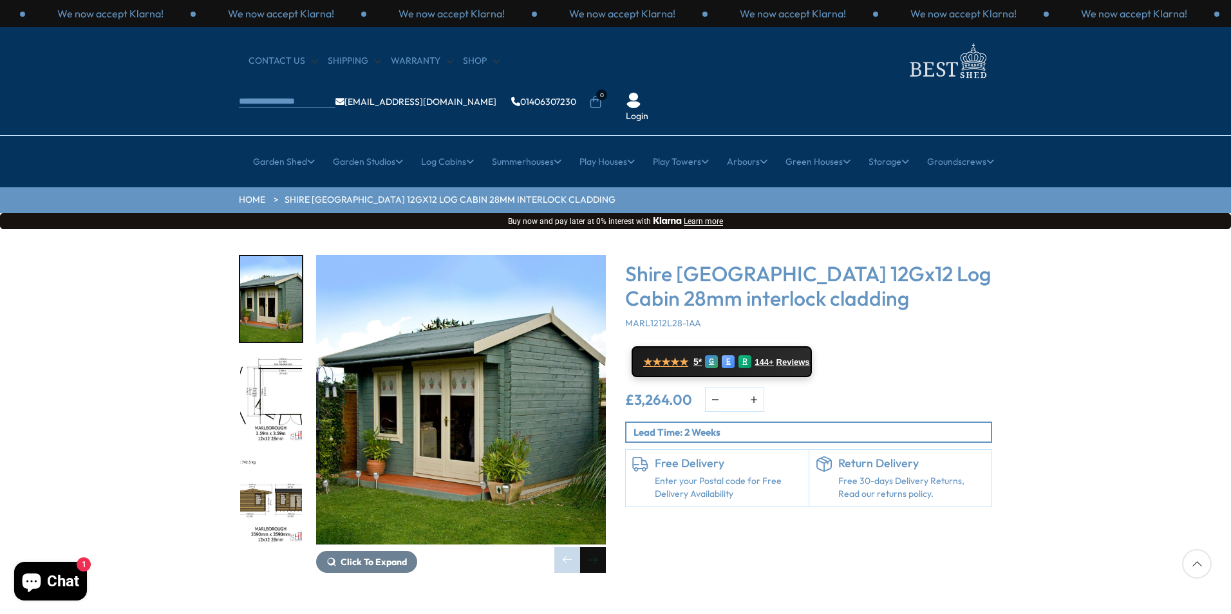
click at [595, 547] on div "Next slide" at bounding box center [593, 560] width 26 height 26
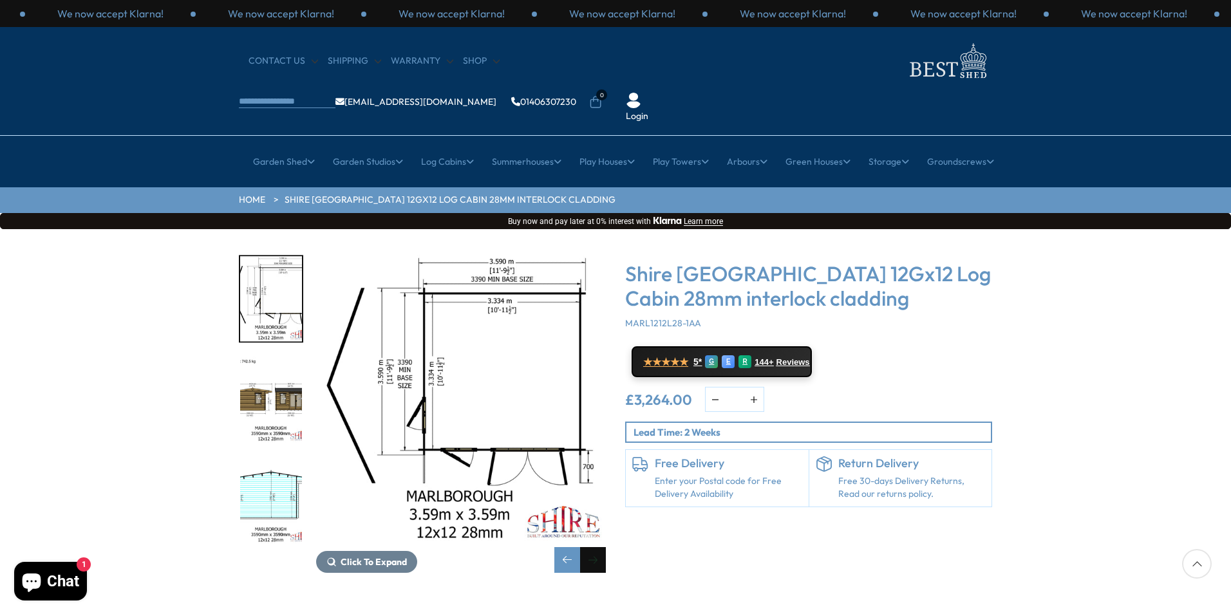
click at [595, 547] on div "Next slide" at bounding box center [593, 560] width 26 height 26
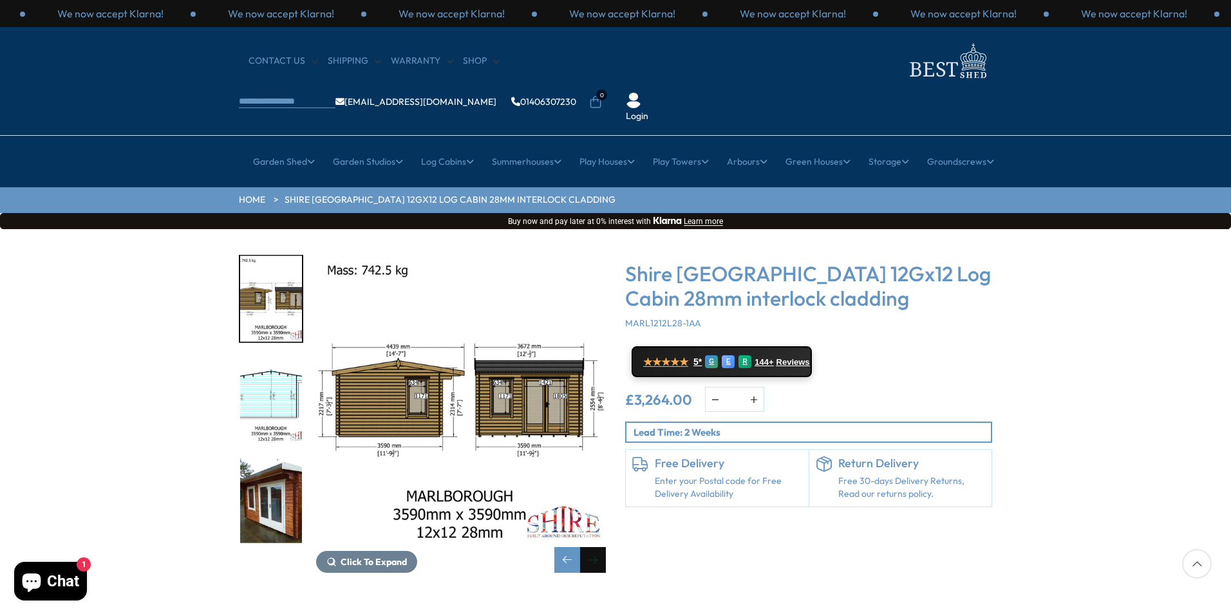
click at [595, 547] on div "Next slide" at bounding box center [593, 560] width 26 height 26
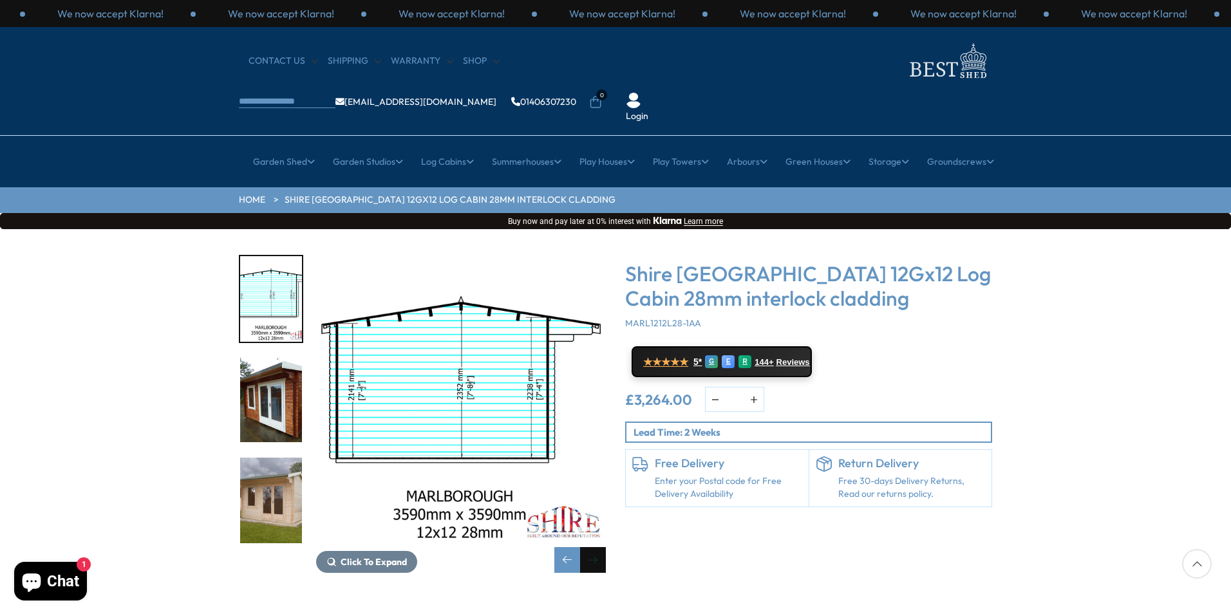
click at [595, 547] on div "Next slide" at bounding box center [593, 560] width 26 height 26
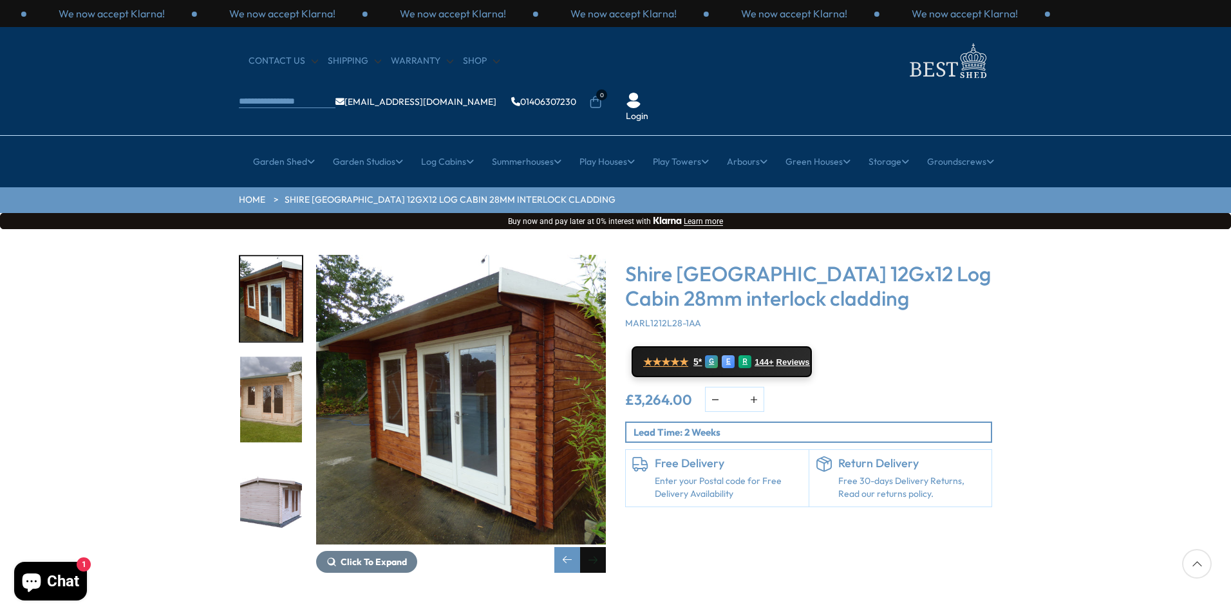
click at [595, 547] on div "Next slide" at bounding box center [593, 560] width 26 height 26
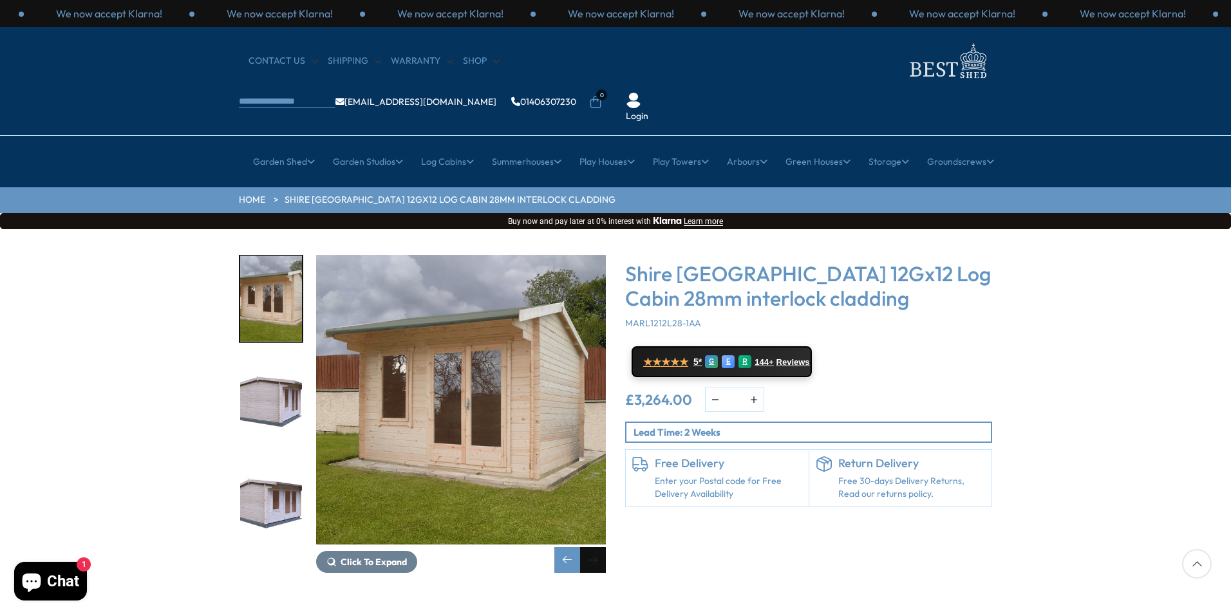
click at [595, 547] on div "Next slide" at bounding box center [593, 560] width 26 height 26
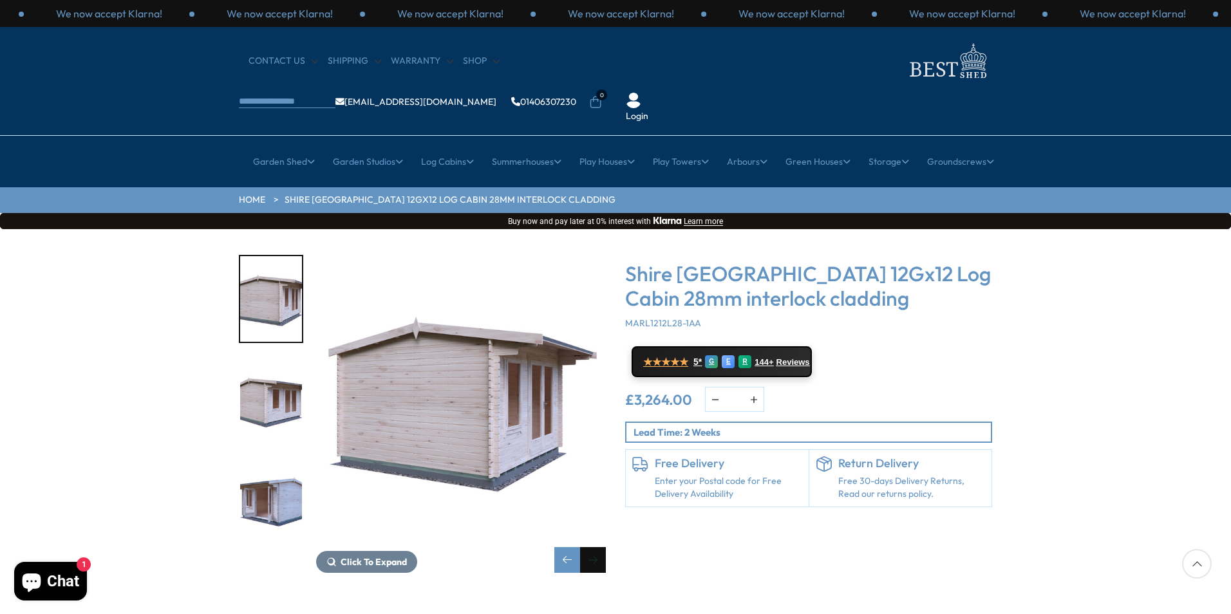
click at [595, 547] on div "Next slide" at bounding box center [593, 560] width 26 height 26
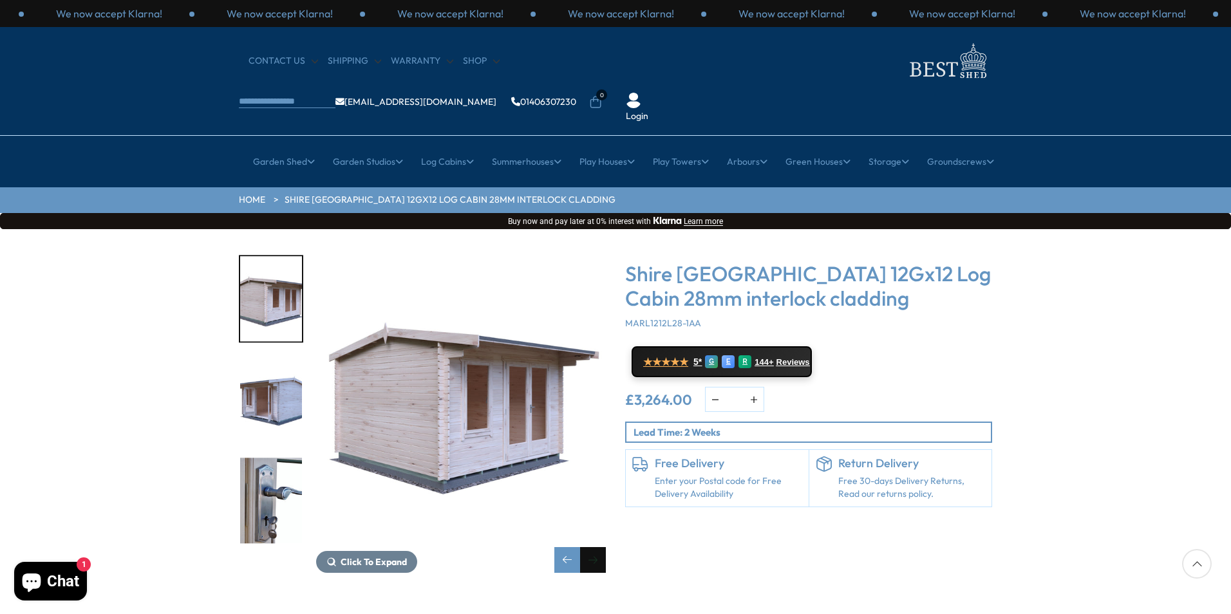
click at [597, 547] on div "Next slide" at bounding box center [593, 560] width 26 height 26
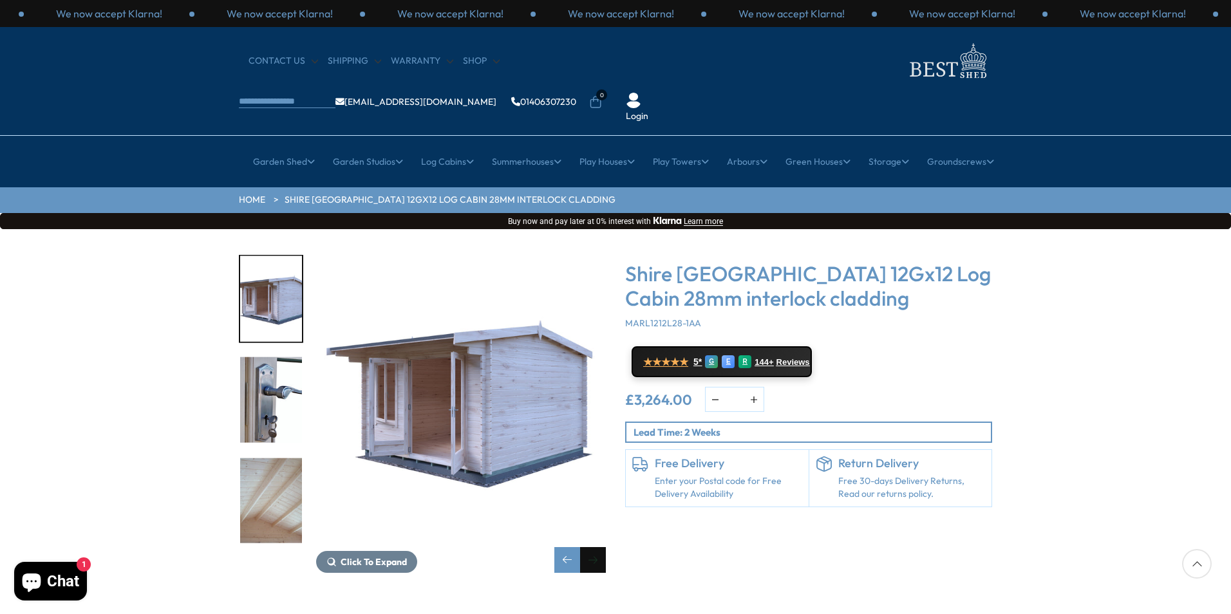
click at [597, 547] on div "Next slide" at bounding box center [593, 560] width 26 height 26
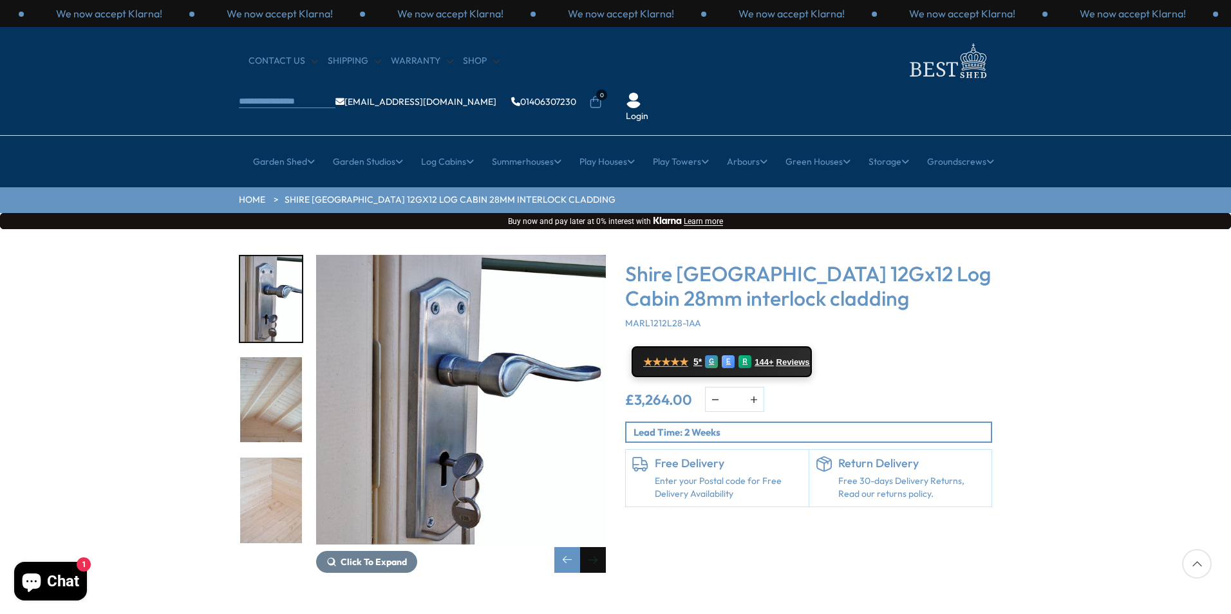
click at [597, 547] on div "Next slide" at bounding box center [593, 560] width 26 height 26
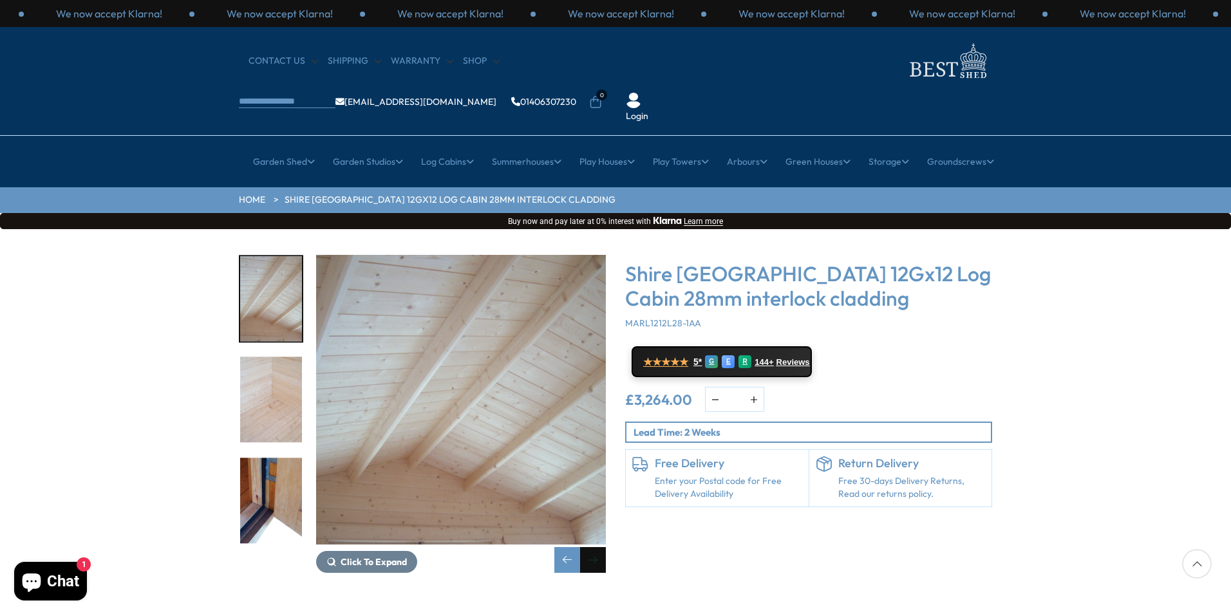
click at [597, 547] on div "Next slide" at bounding box center [593, 560] width 26 height 26
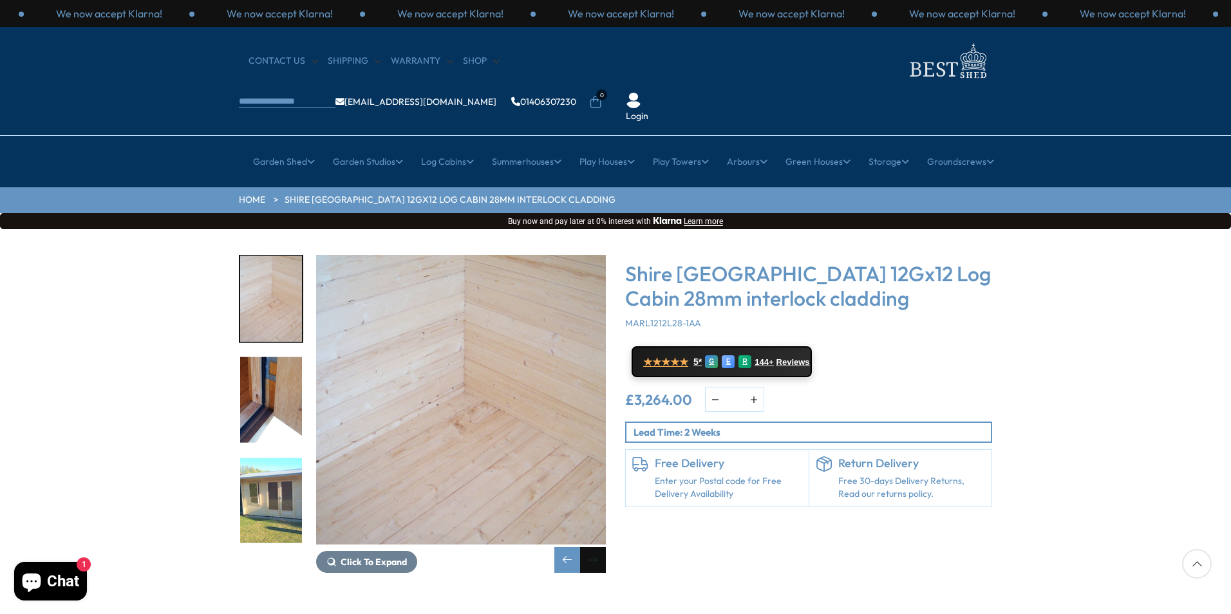
click at [597, 547] on div "Next slide" at bounding box center [593, 560] width 26 height 26
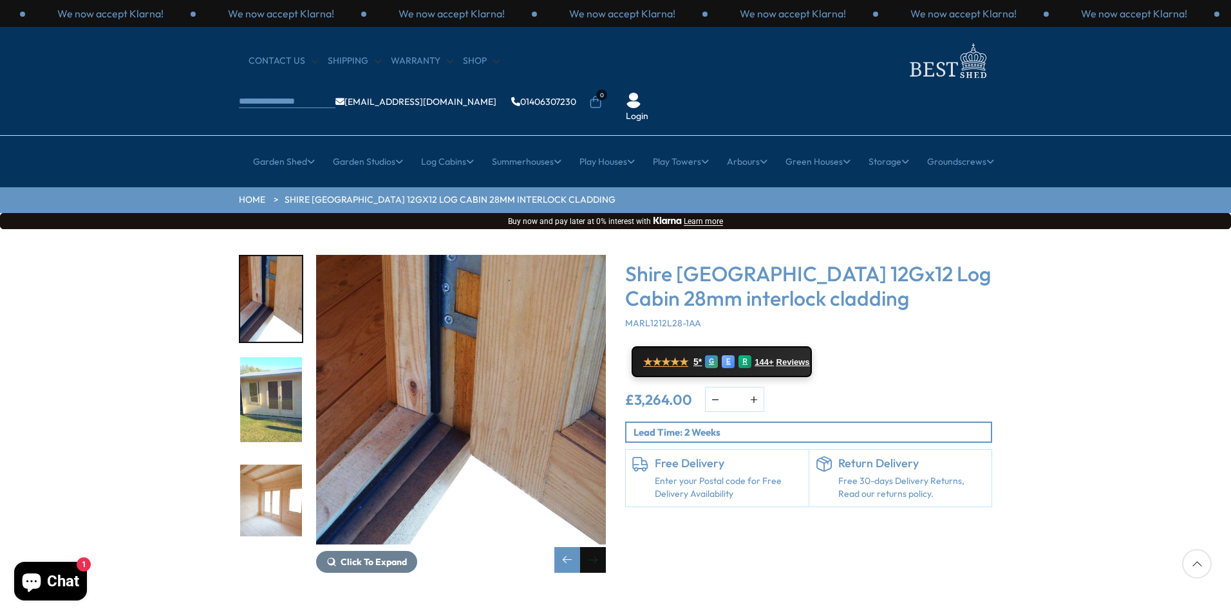
click at [597, 547] on div "Next slide" at bounding box center [593, 560] width 26 height 26
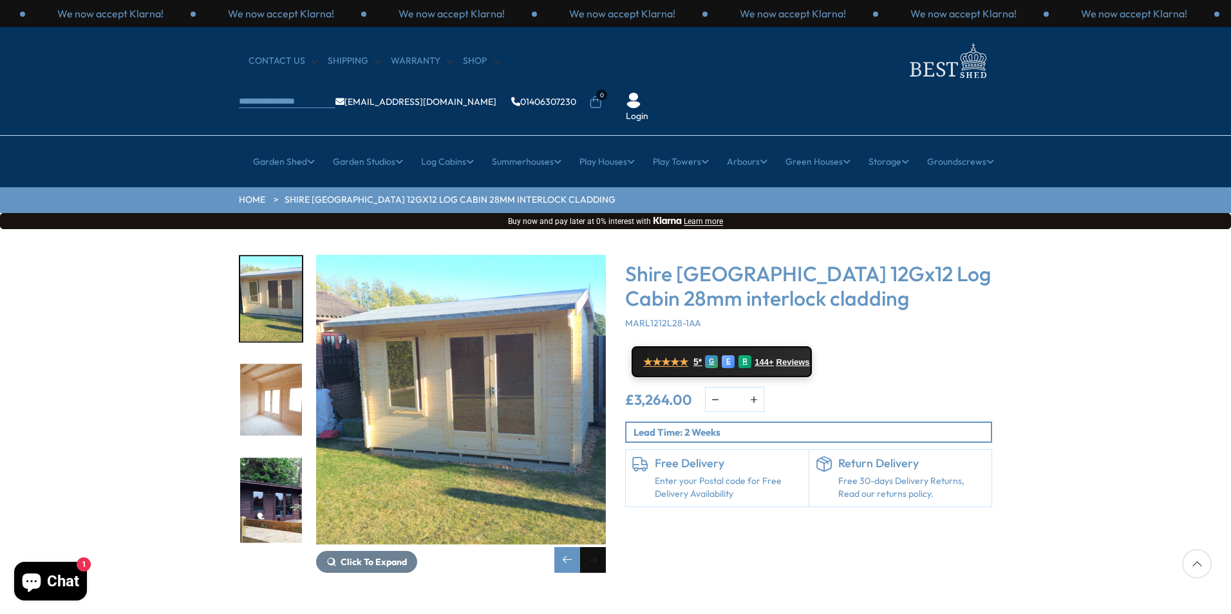
click at [597, 547] on div "Next slide" at bounding box center [593, 560] width 26 height 26
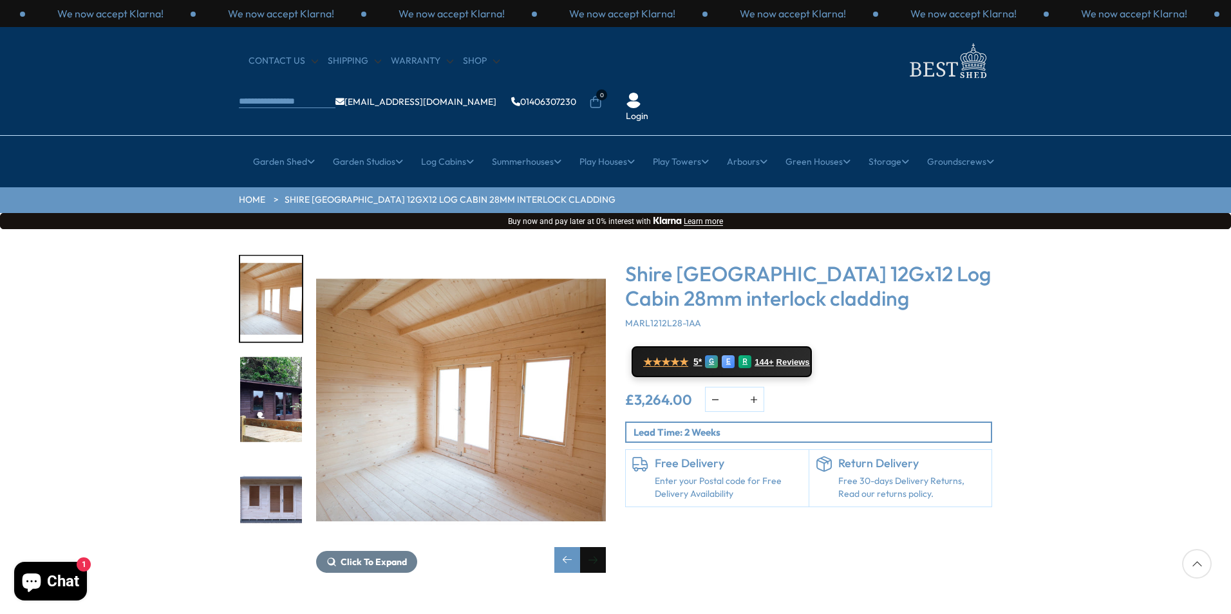
click at [597, 547] on div "Next slide" at bounding box center [593, 560] width 26 height 26
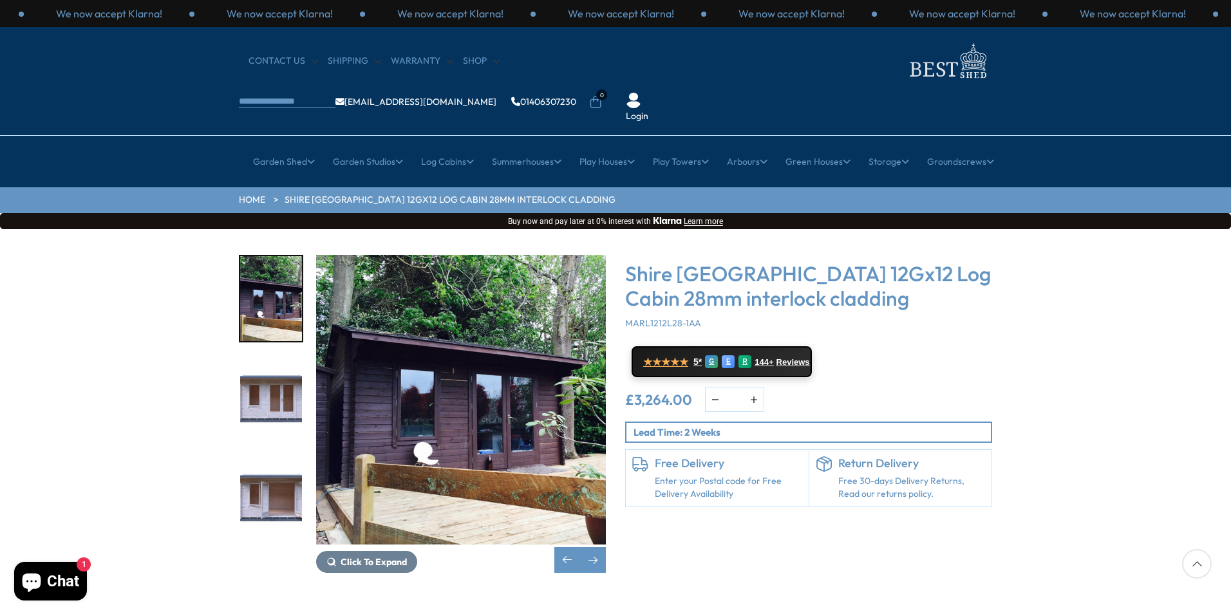
click at [555, 301] on img "16 / 18" at bounding box center [461, 400] width 290 height 290
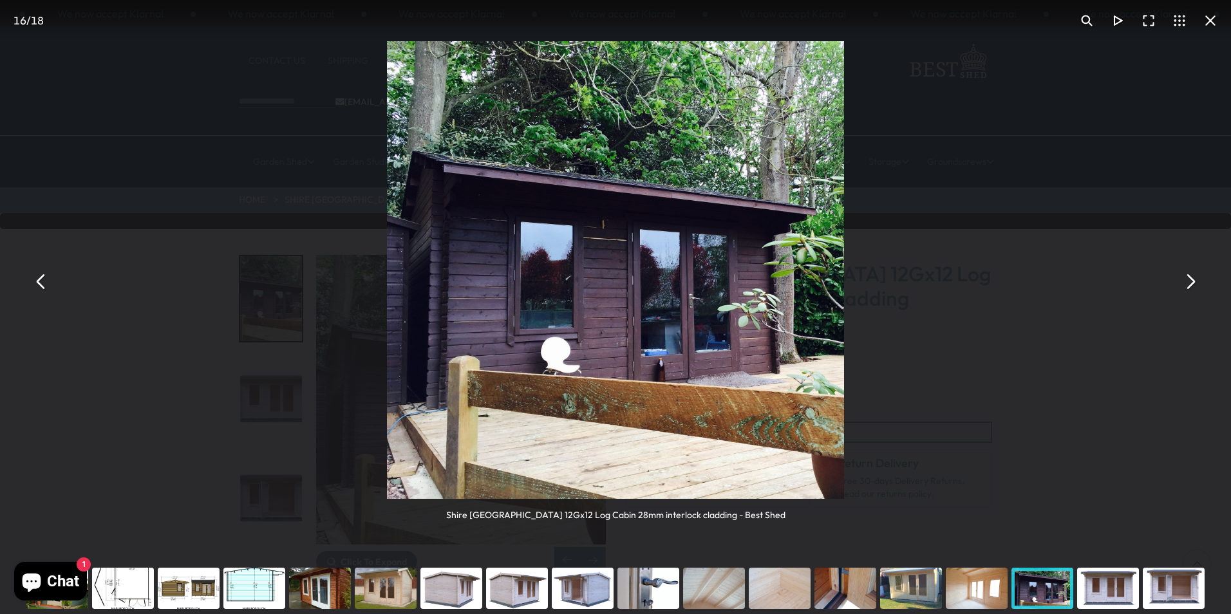
click at [1190, 283] on button "You can close this modal content with the ESC key" at bounding box center [1190, 281] width 31 height 31
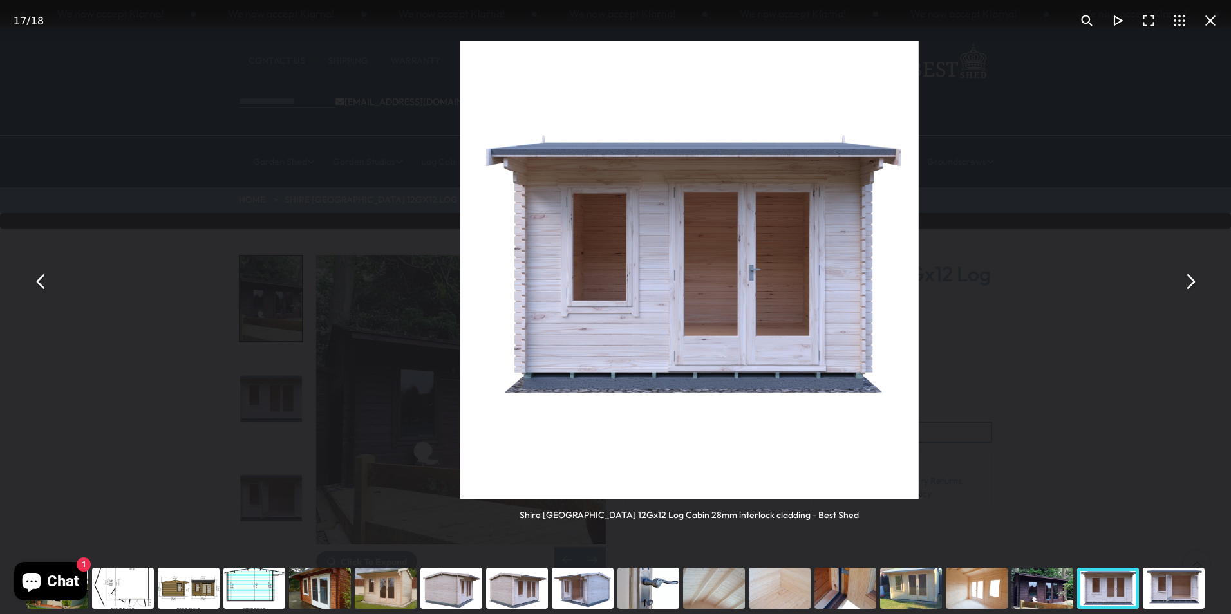
click at [1190, 283] on button "You can close this modal content with the ESC key" at bounding box center [1190, 281] width 31 height 31
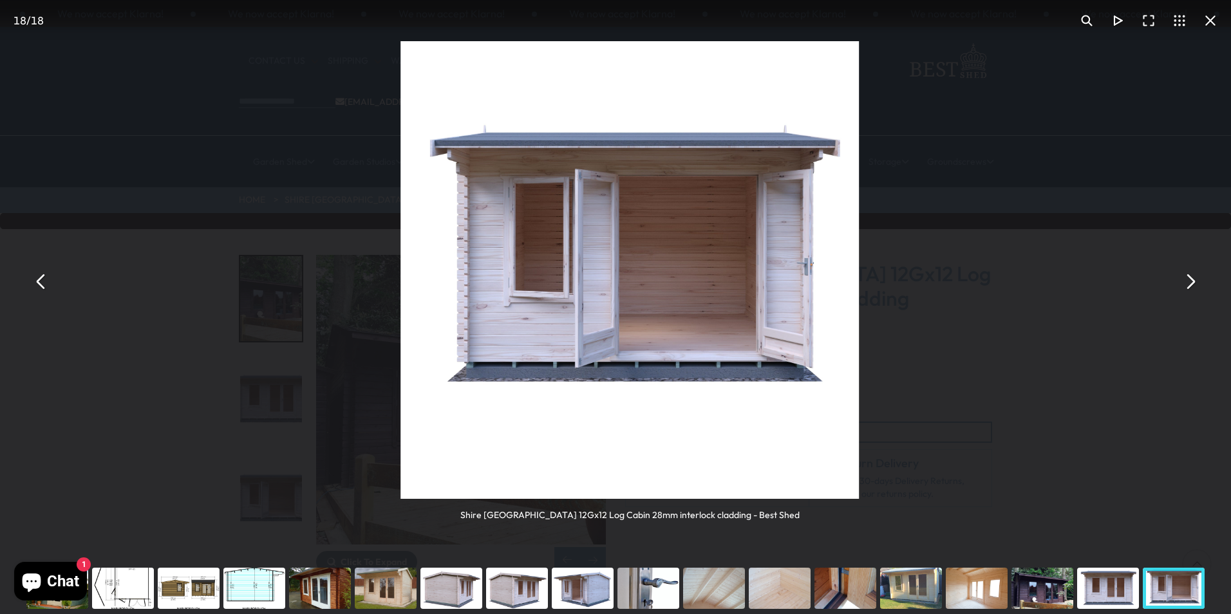
click at [1190, 283] on button "You can close this modal content with the ESC key" at bounding box center [1190, 281] width 31 height 31
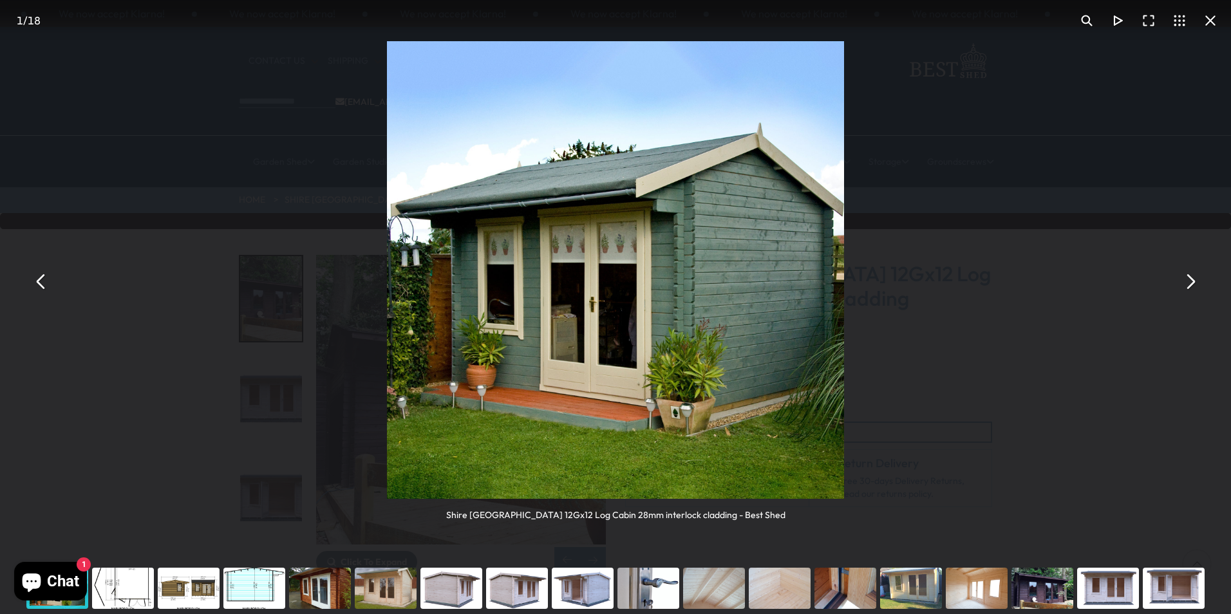
click at [1190, 283] on button "You can close this modal content with the ESC key" at bounding box center [1190, 281] width 31 height 31
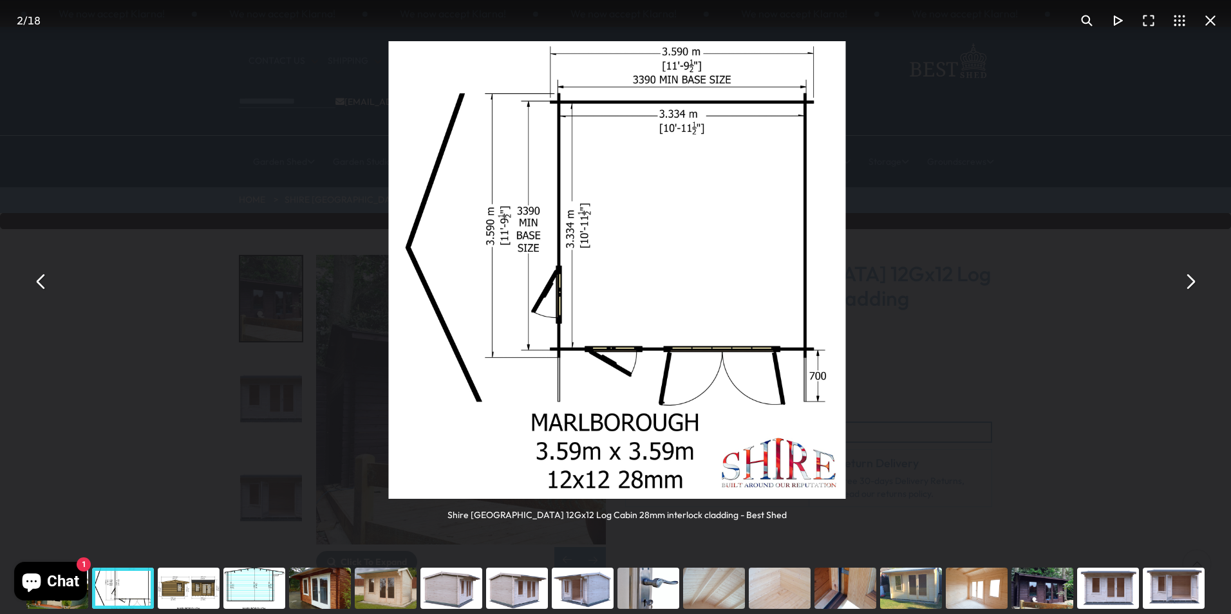
click at [1190, 283] on button "You can close this modal content with the ESC key" at bounding box center [1190, 281] width 31 height 31
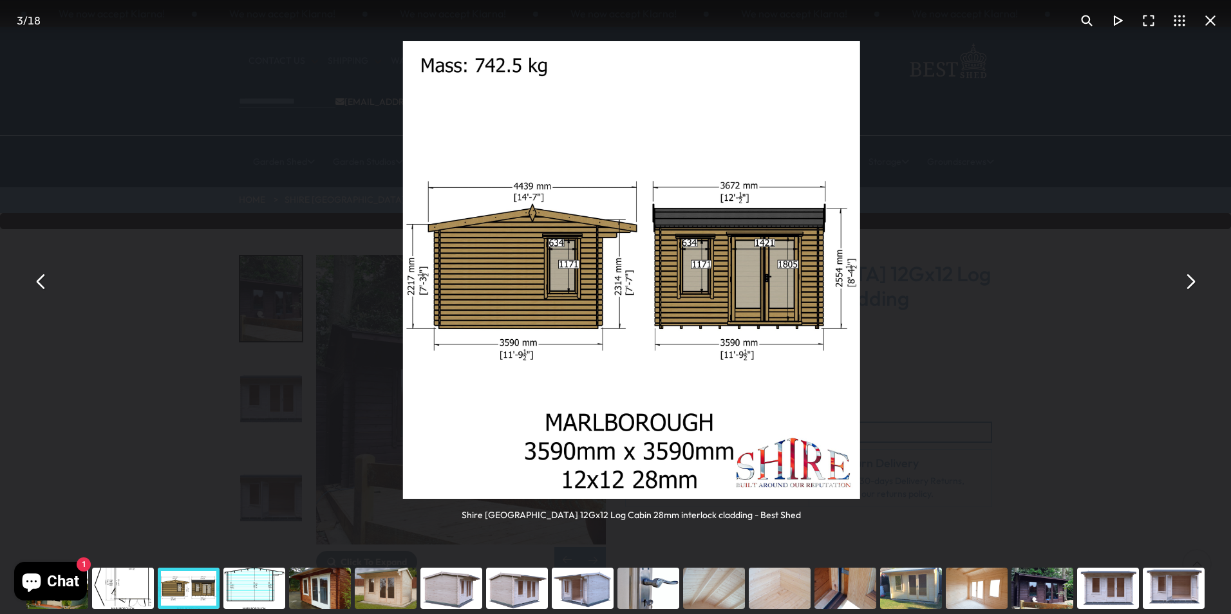
click at [1190, 283] on button "You can close this modal content with the ESC key" at bounding box center [1190, 281] width 31 height 31
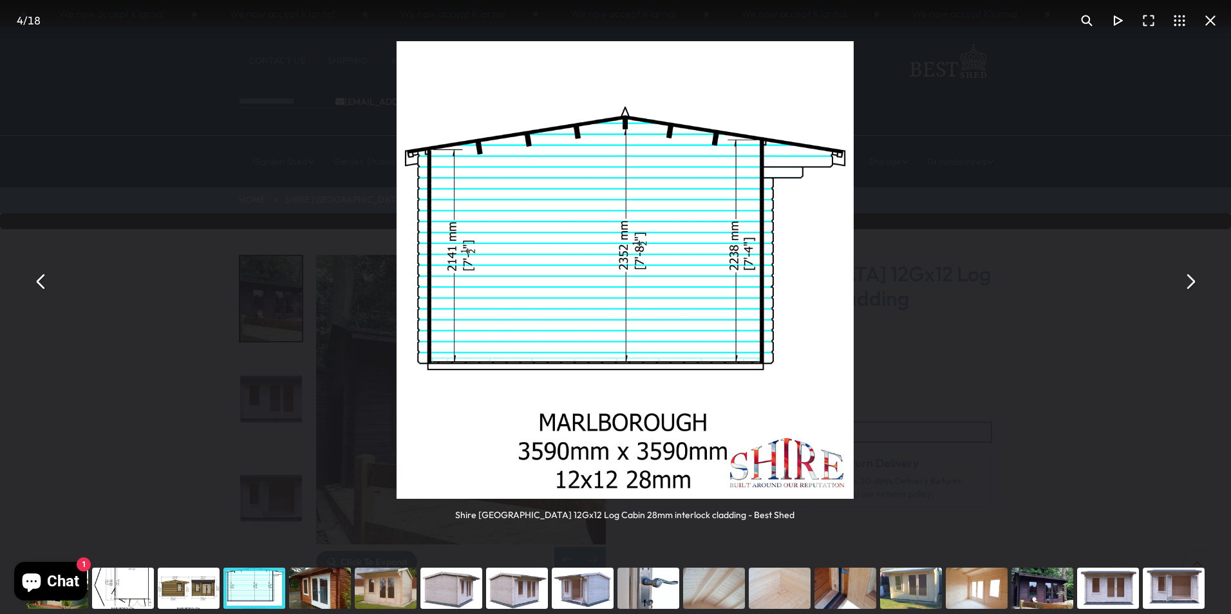
click at [1190, 283] on button "You can close this modal content with the ESC key" at bounding box center [1190, 281] width 31 height 31
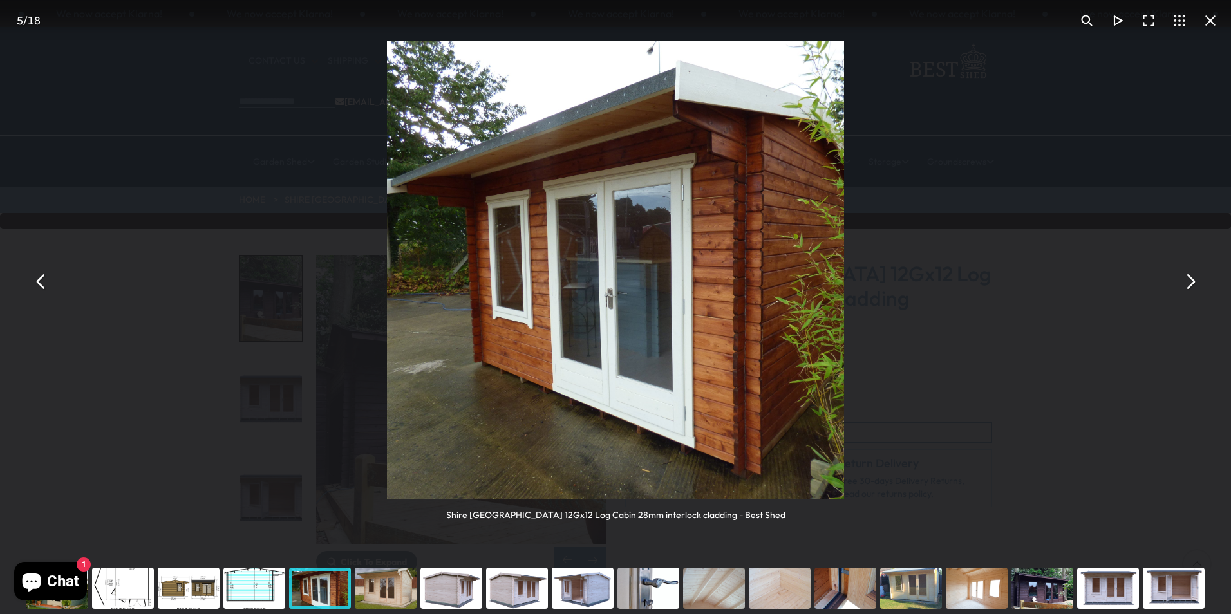
click at [1190, 283] on button "You can close this modal content with the ESC key" at bounding box center [1190, 281] width 31 height 31
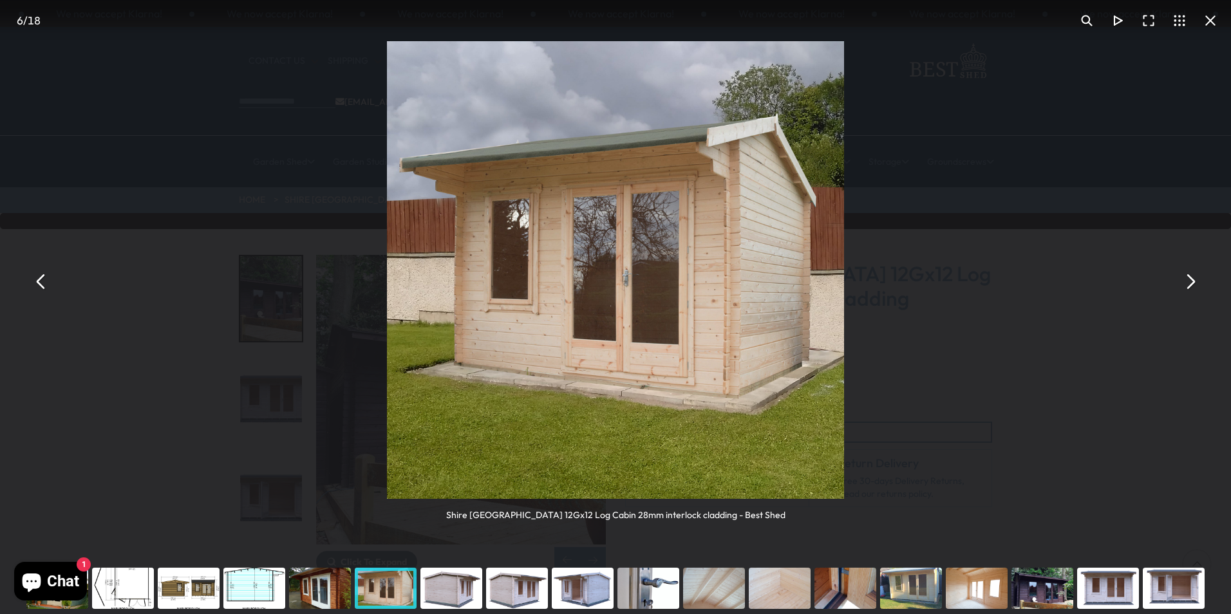
click at [1189, 288] on button "You can close this modal content with the ESC key" at bounding box center [1190, 281] width 31 height 31
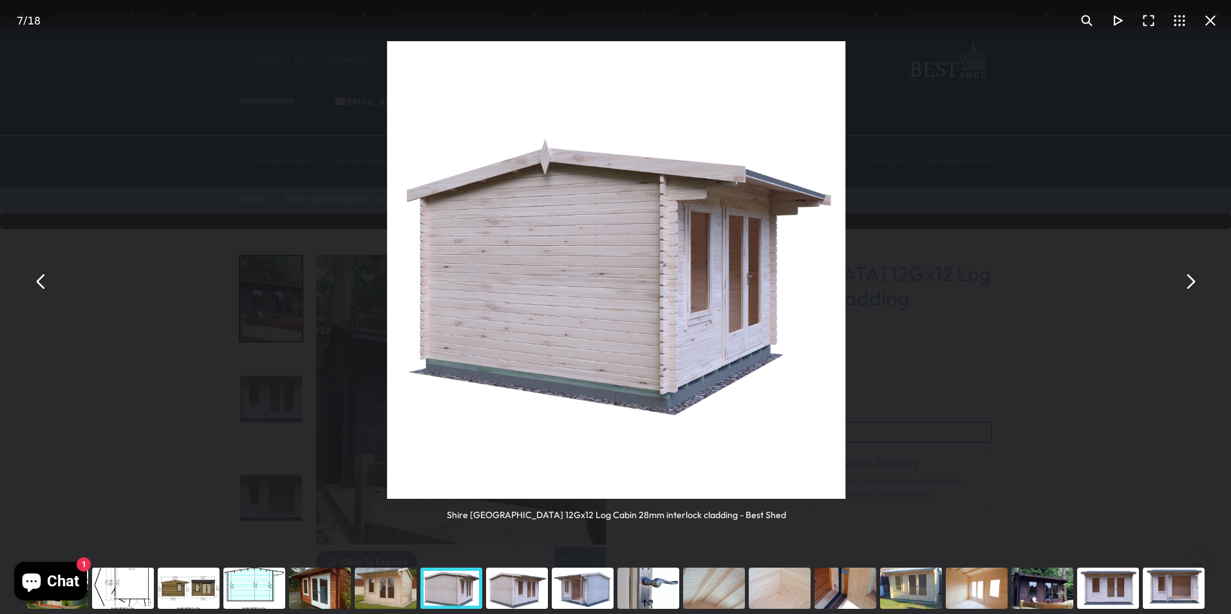
click at [1189, 288] on button "You can close this modal content with the ESC key" at bounding box center [1190, 281] width 31 height 31
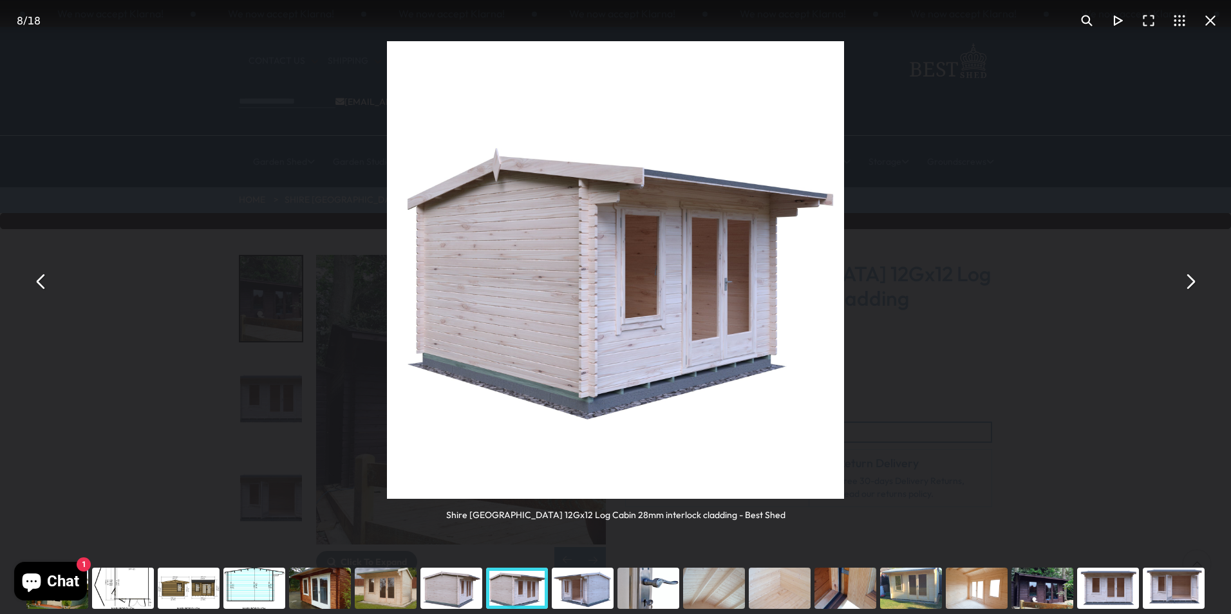
click at [1185, 290] on button "You can close this modal content with the ESC key" at bounding box center [1190, 281] width 31 height 31
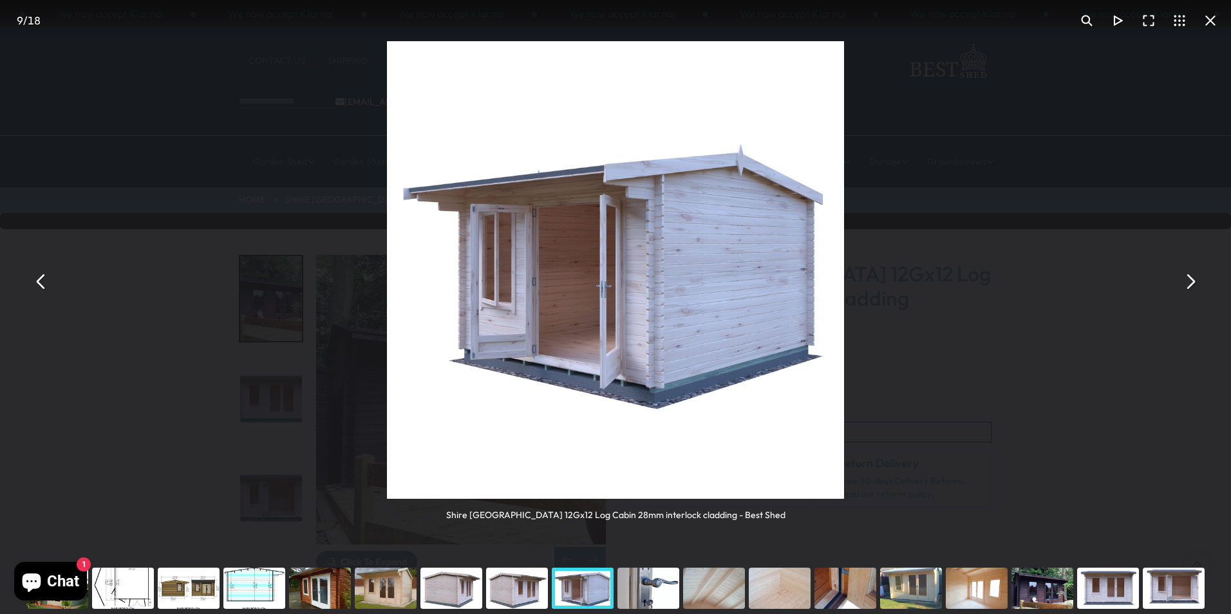
click at [1184, 284] on button "You can close this modal content with the ESC key" at bounding box center [1190, 281] width 31 height 31
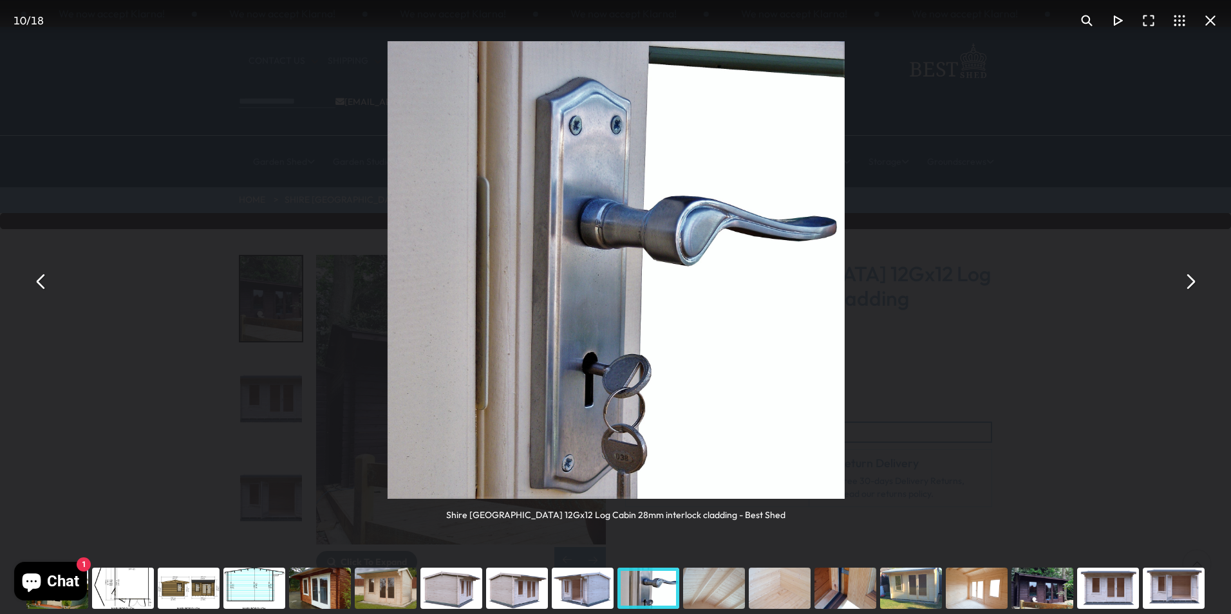
click at [1184, 284] on button "You can close this modal content with the ESC key" at bounding box center [1190, 281] width 31 height 31
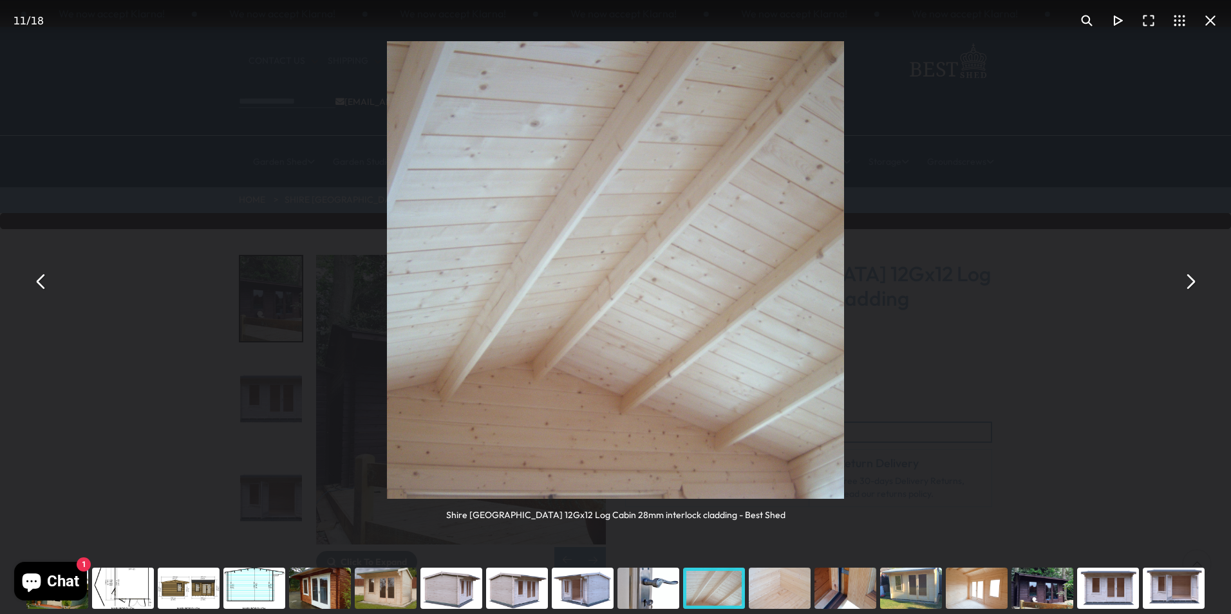
click at [1187, 283] on button "You can close this modal content with the ESC key" at bounding box center [1190, 281] width 31 height 31
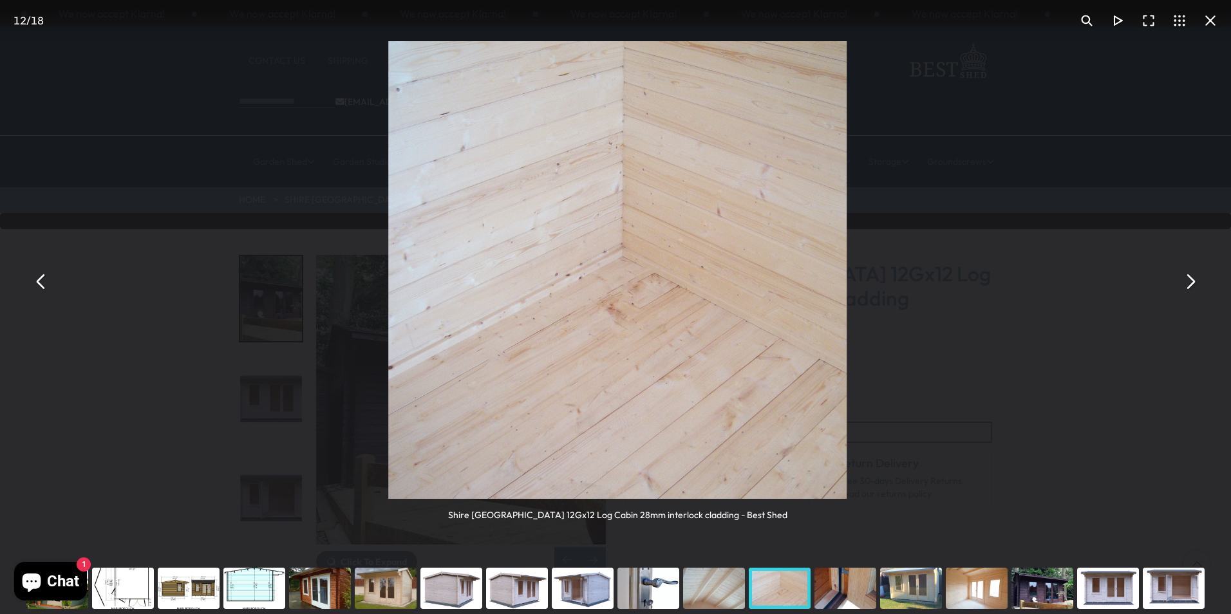
click at [1187, 283] on button "You can close this modal content with the ESC key" at bounding box center [1190, 281] width 31 height 31
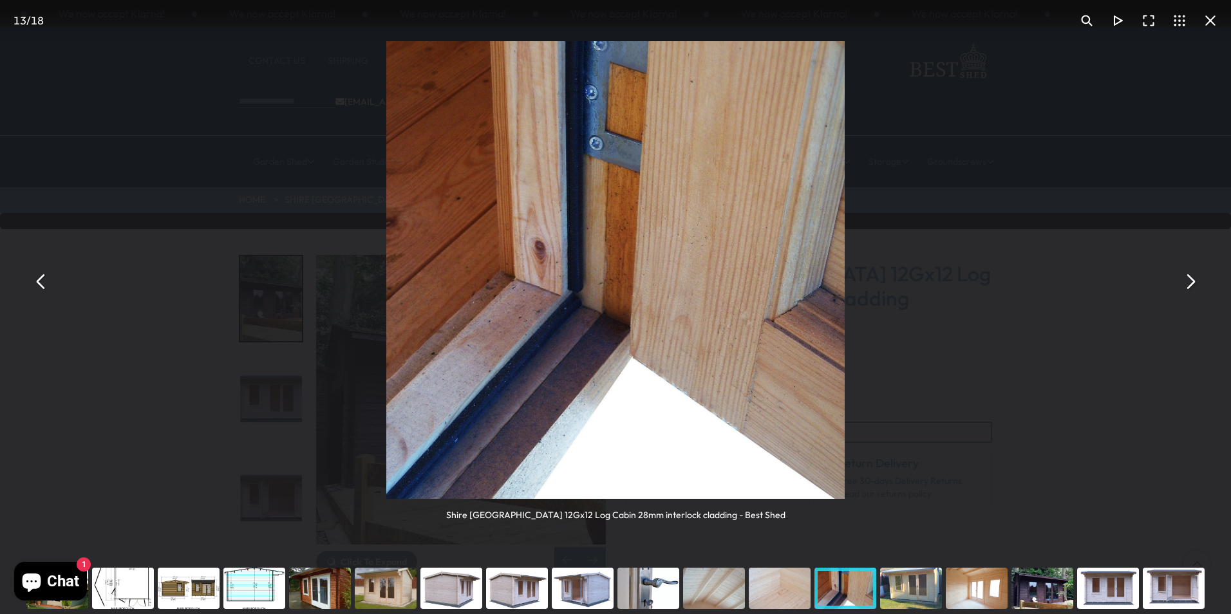
click at [1187, 283] on button "You can close this modal content with the ESC key" at bounding box center [1190, 281] width 31 height 31
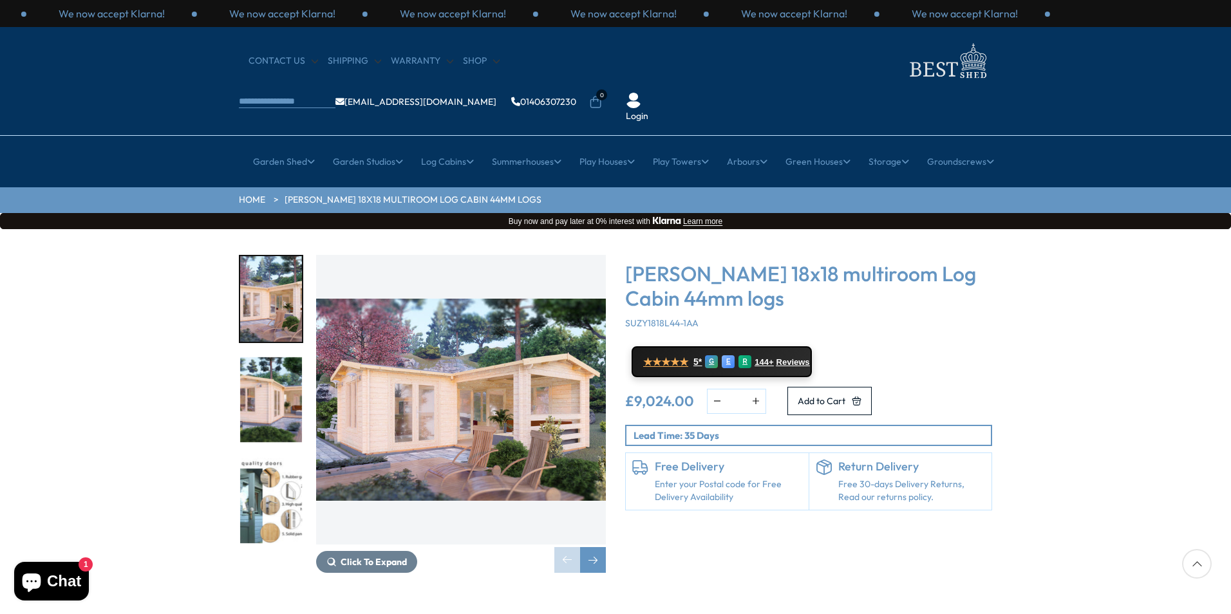
click at [457, 385] on img "1 / 7" at bounding box center [461, 400] width 290 height 290
drag, startPoint x: 136, startPoint y: 415, endPoint x: 120, endPoint y: 425, distance: 19.1
click at [136, 415] on div "Click To Expand Click To Expand Click To Expand Click To Expand Click To Expand…" at bounding box center [615, 423] width 1231 height 389
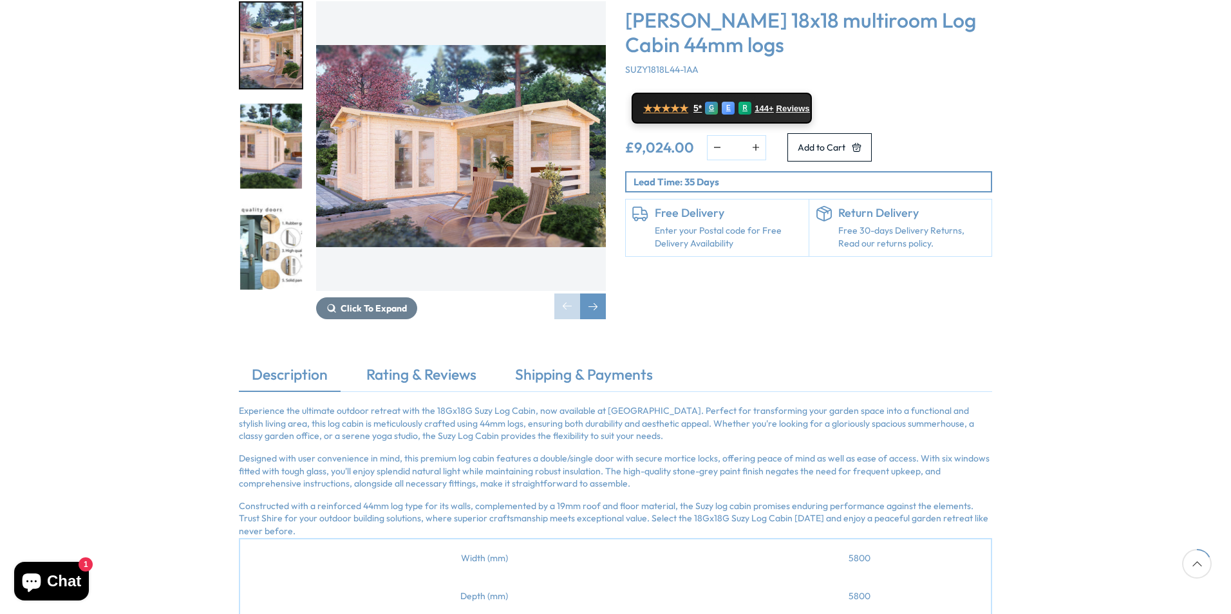
scroll to position [258, 0]
